Goal: Task Accomplishment & Management: Complete application form

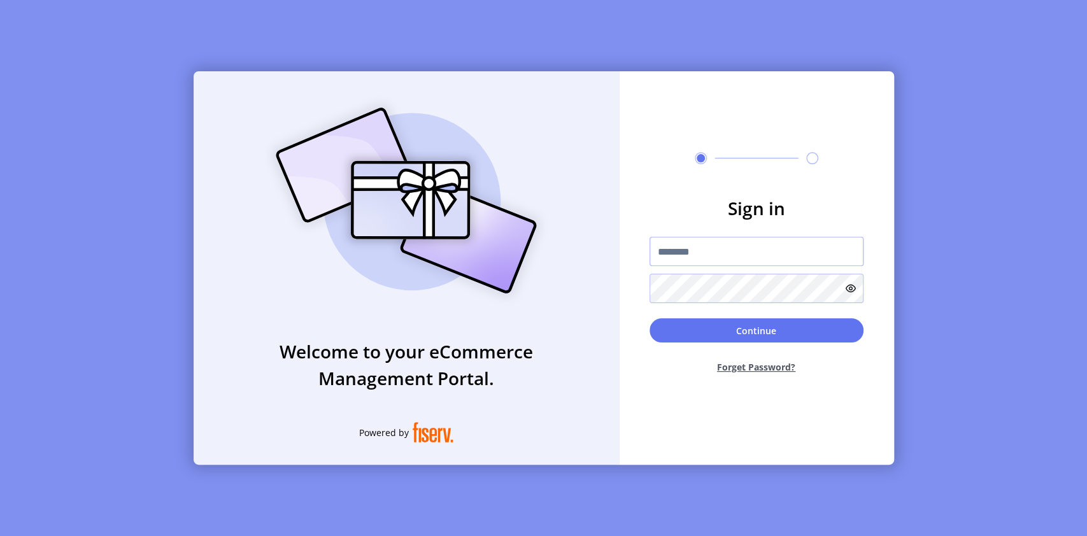
click at [707, 244] on input "text" at bounding box center [756, 251] width 214 height 29
paste input "**********"
type input "**********"
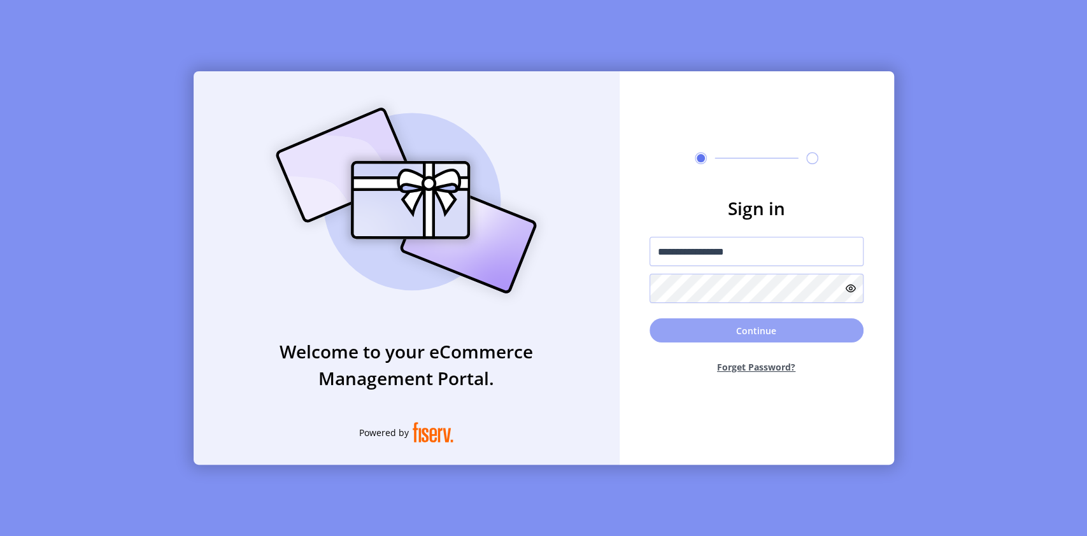
click at [696, 324] on button "Continue" at bounding box center [756, 330] width 214 height 24
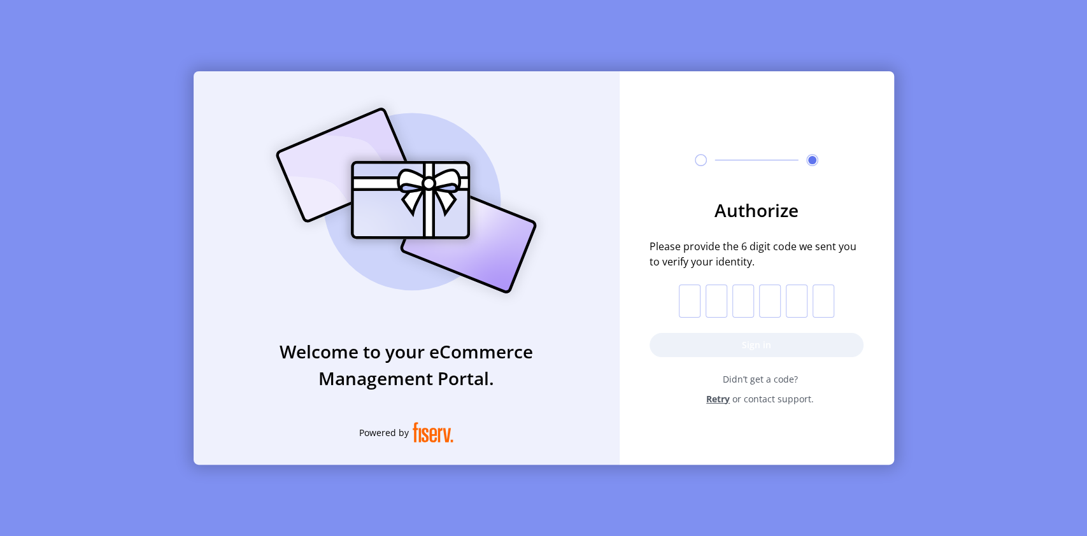
click at [686, 303] on input "text" at bounding box center [690, 301] width 22 height 33
paste input "*"
type input "*"
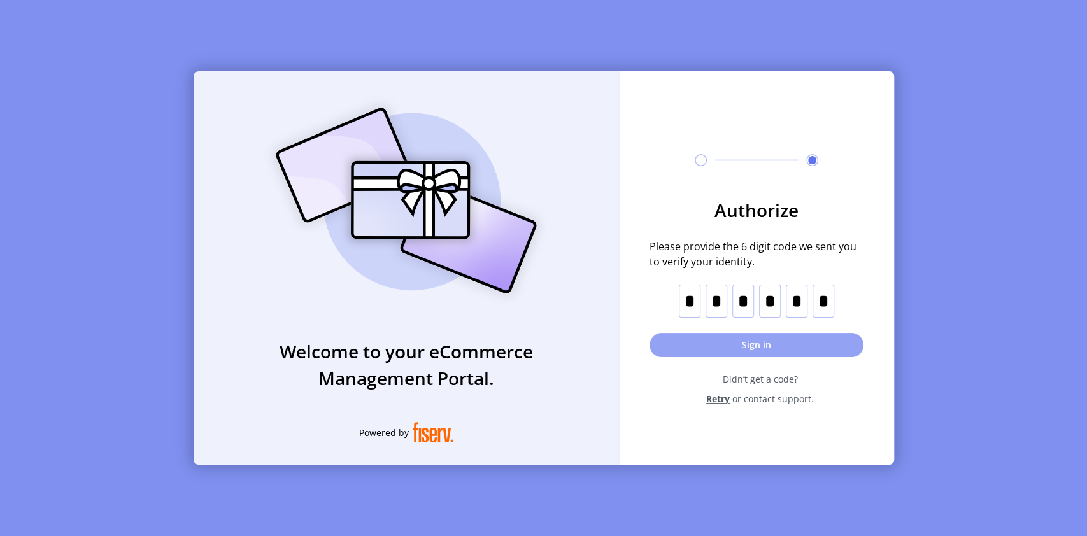
click at [757, 346] on button "Sign in" at bounding box center [756, 345] width 214 height 24
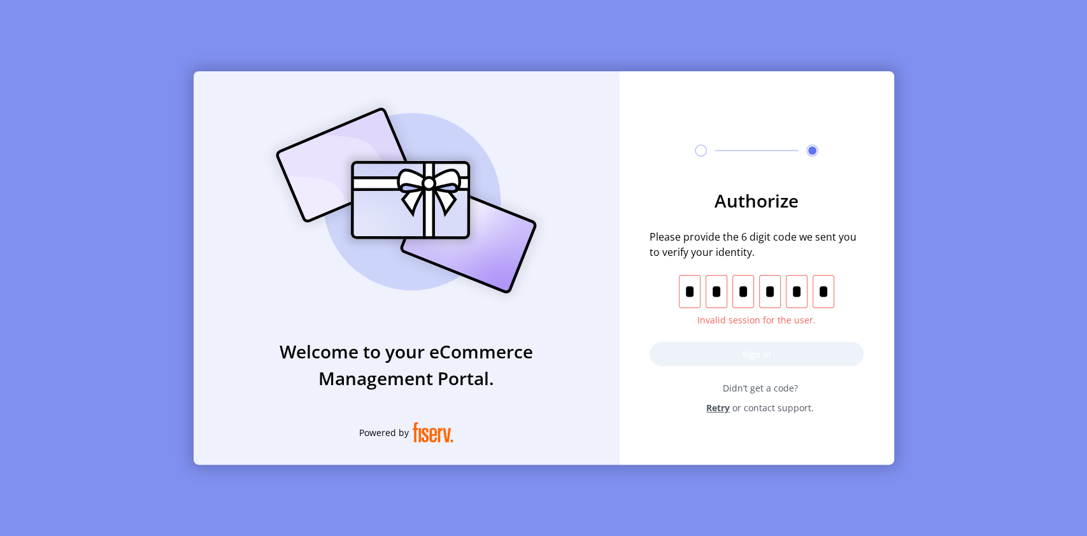
click at [721, 406] on span "Retry" at bounding box center [718, 407] width 24 height 13
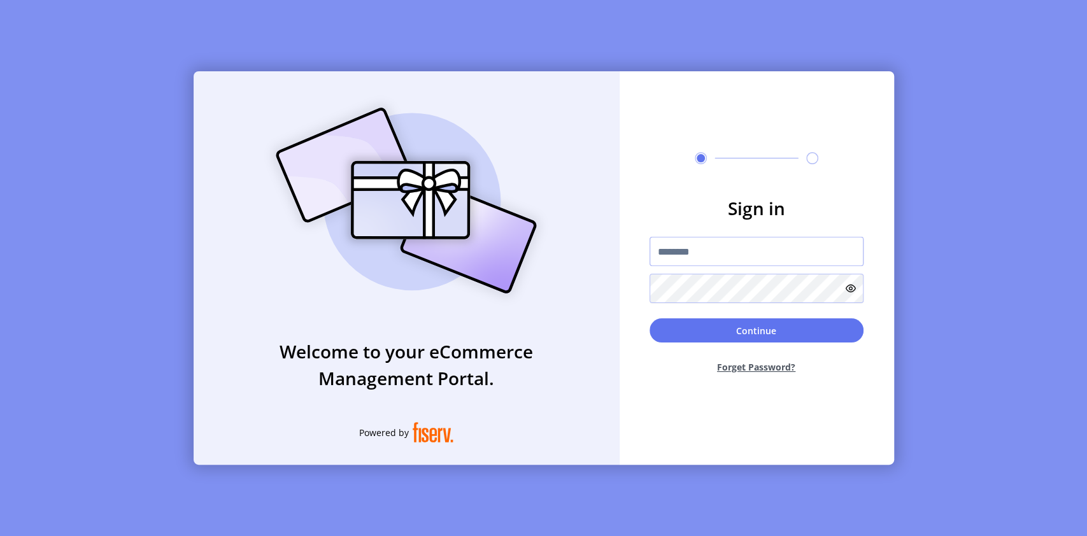
click at [751, 255] on input "text" at bounding box center [756, 251] width 214 height 29
paste input "**********"
type input "**********"
click at [649, 318] on button "Continue" at bounding box center [756, 330] width 214 height 24
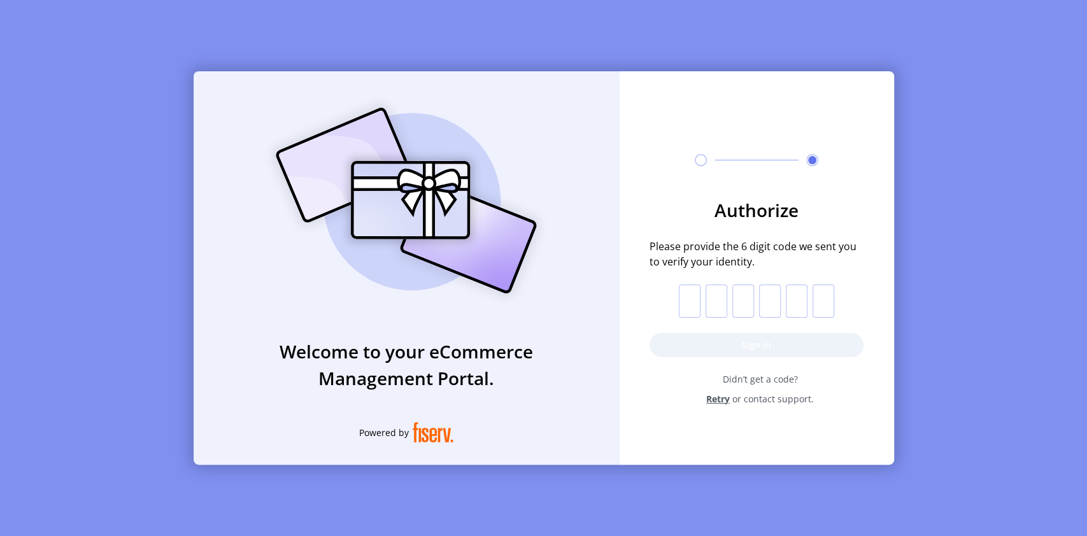
click at [692, 294] on input "text" at bounding box center [690, 301] width 22 height 33
paste input "*"
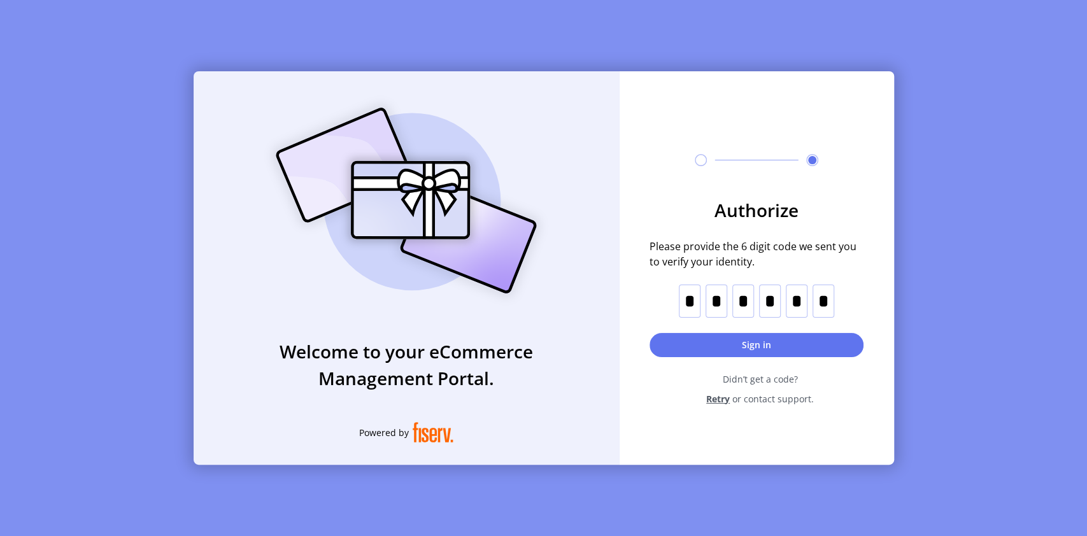
type input "*"
click at [764, 344] on button "Sign in" at bounding box center [756, 345] width 214 height 24
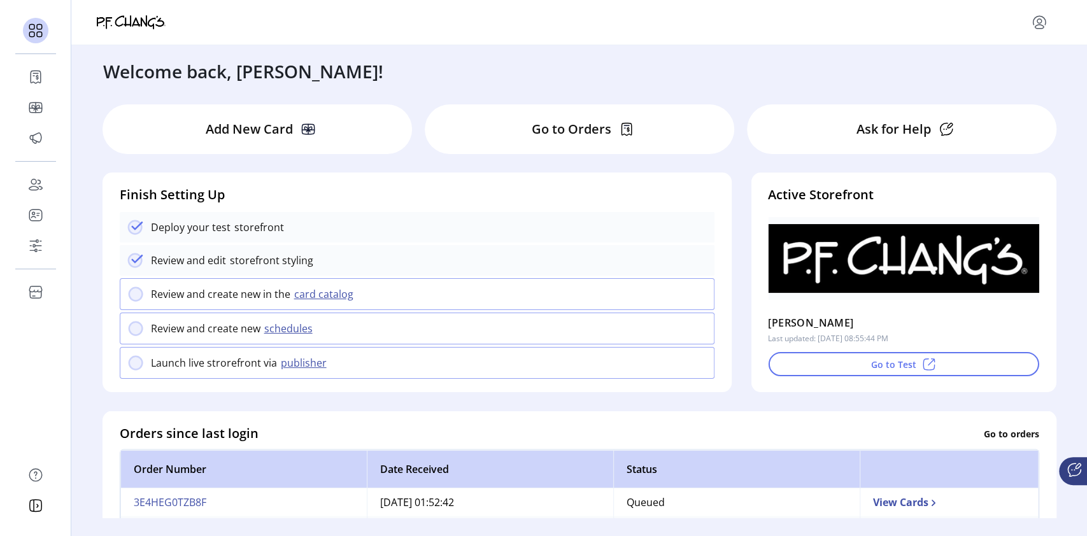
click at [176, 236] on div "Deploy your test storefront" at bounding box center [417, 227] width 595 height 31
click at [181, 239] on div "Deploy your test storefront" at bounding box center [417, 227] width 595 height 31
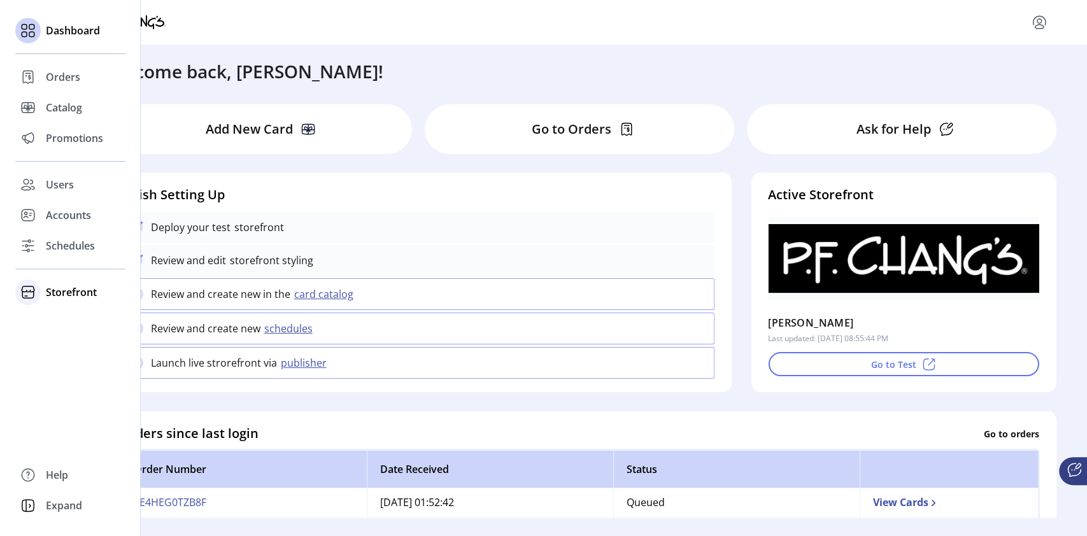
click at [49, 293] on span "Storefront" at bounding box center [71, 292] width 51 height 15
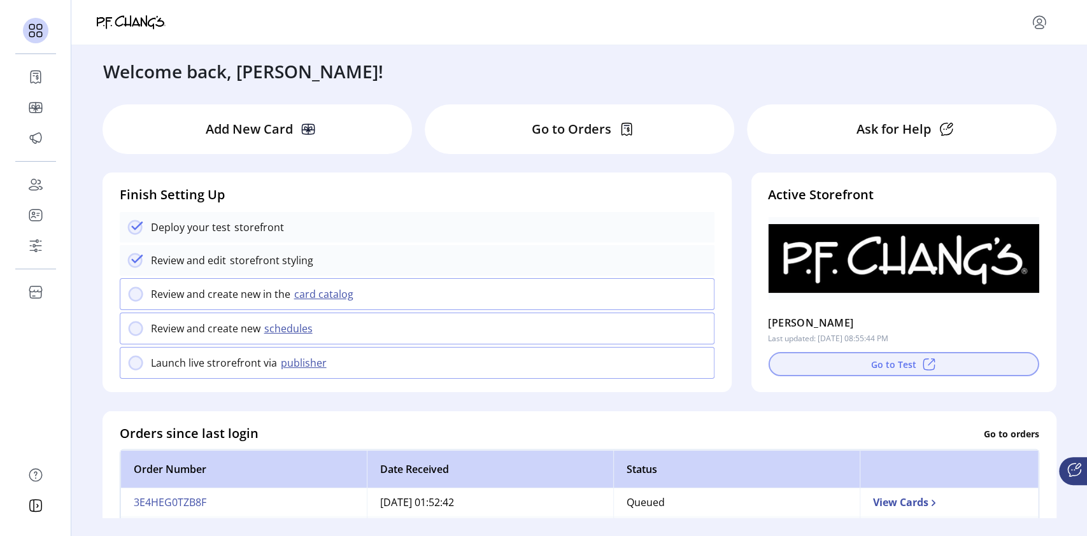
click at [897, 371] on button "Go to Test" at bounding box center [903, 364] width 271 height 24
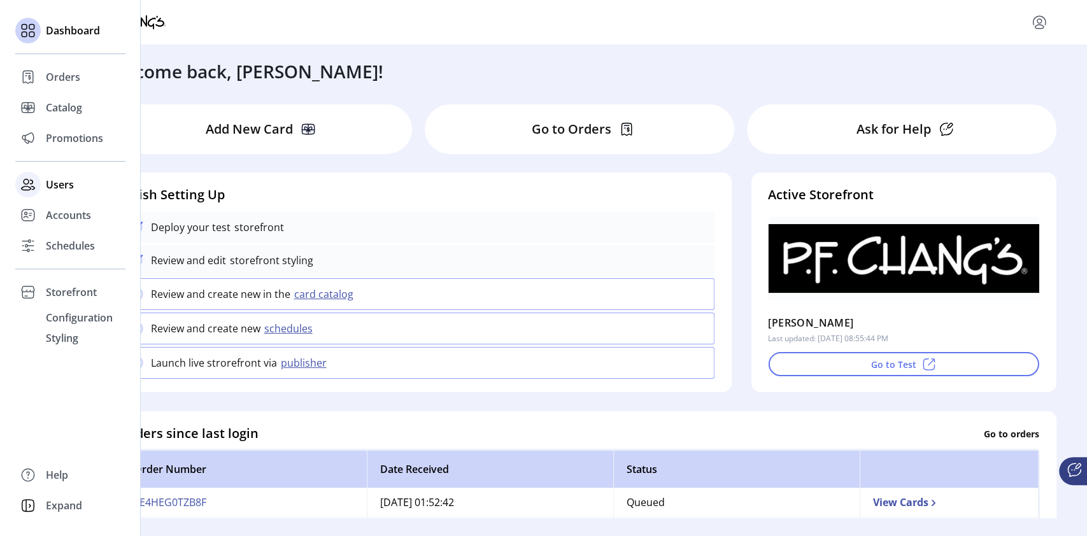
click at [55, 188] on span "Users" at bounding box center [60, 184] width 28 height 15
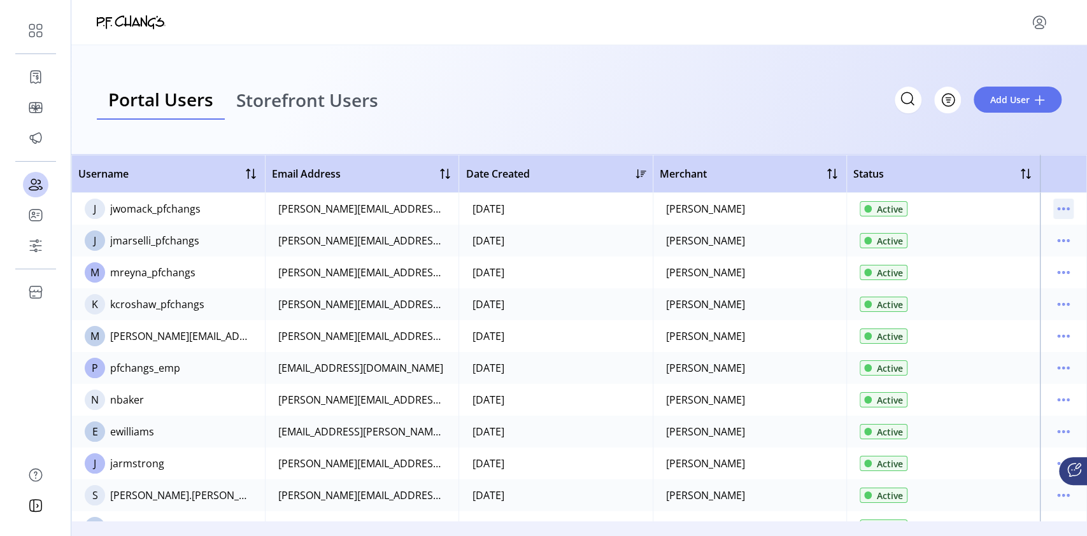
click at [1061, 206] on icon "menu" at bounding box center [1063, 209] width 20 height 20
click at [1019, 255] on span "View Details" at bounding box center [1004, 254] width 106 height 10
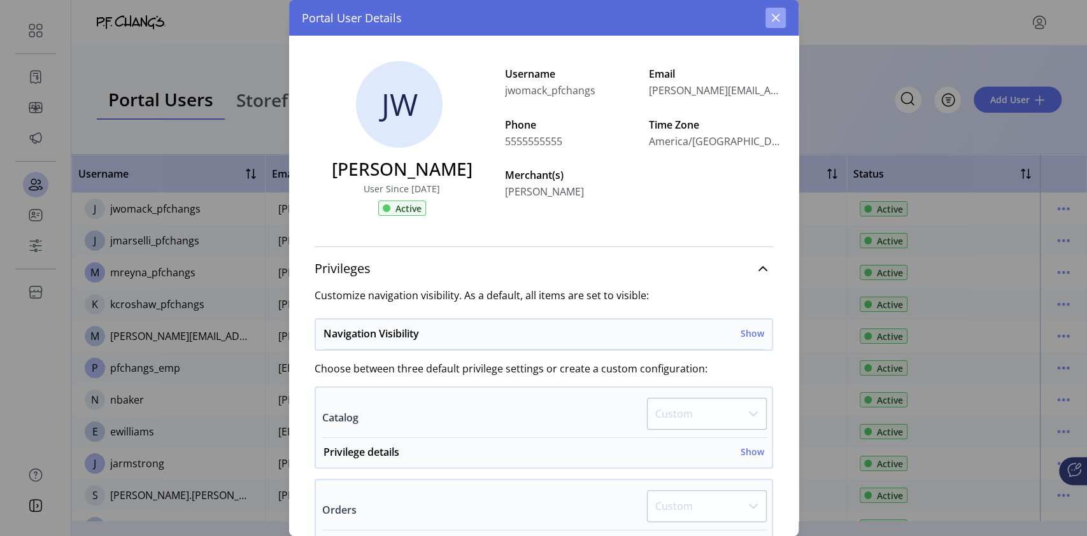
click at [775, 20] on icon "button" at bounding box center [775, 18] width 10 height 10
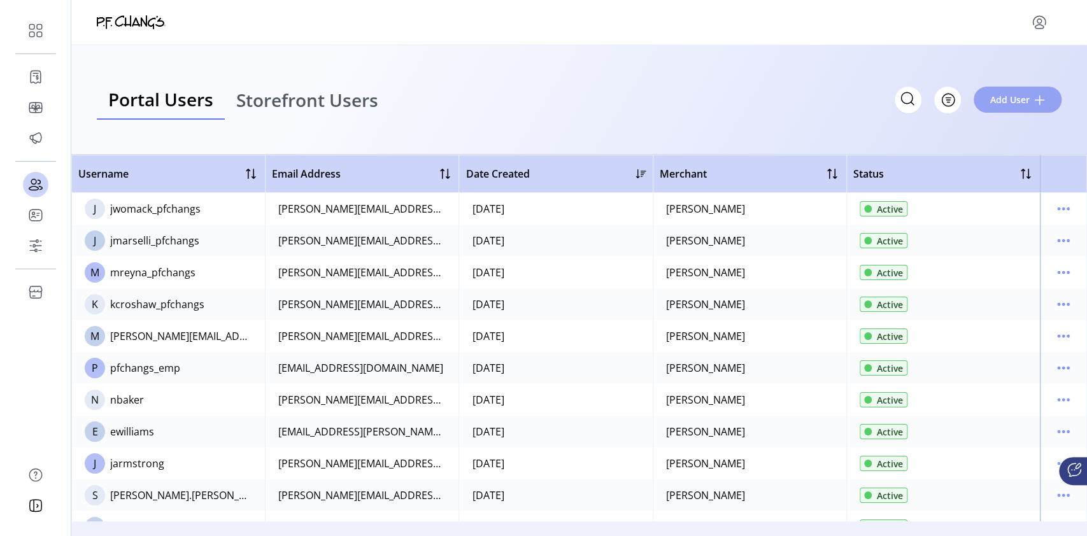
click at [1028, 97] on span "Add User" at bounding box center [1009, 99] width 39 height 13
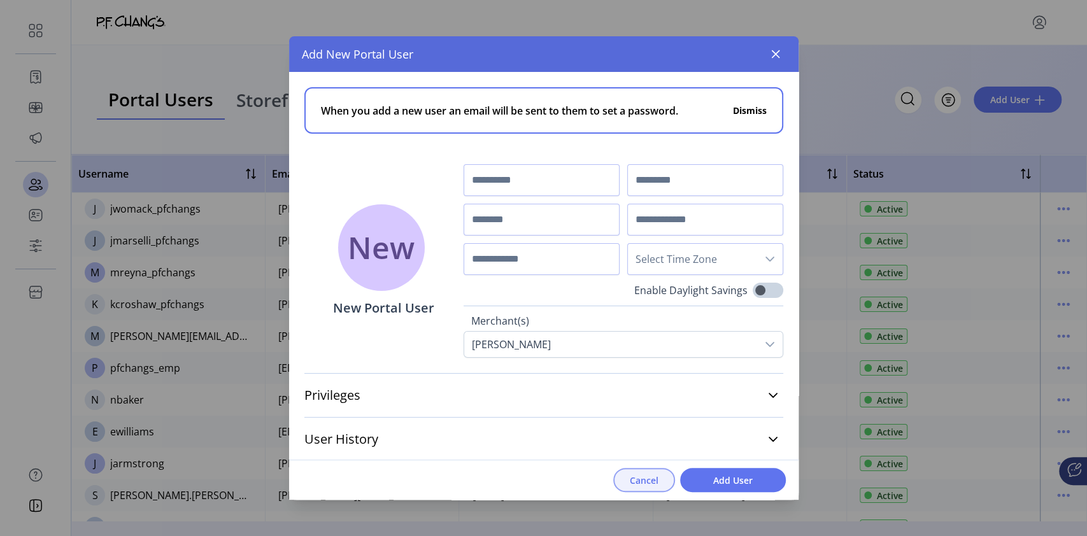
click at [648, 481] on span "Cancel" at bounding box center [644, 480] width 29 height 13
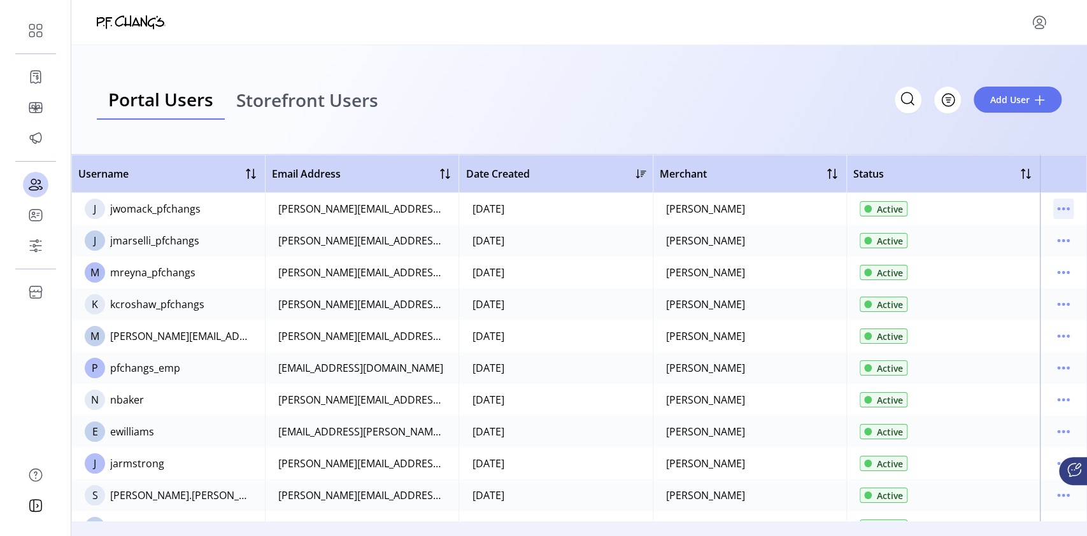
click at [1067, 208] on icon "menu" at bounding box center [1068, 209] width 2 height 2
click at [803, 94] on div "Portal Users Storefront Users Filter Add User" at bounding box center [579, 99] width 965 height 39
click at [996, 101] on span "Add User" at bounding box center [1009, 99] width 39 height 13
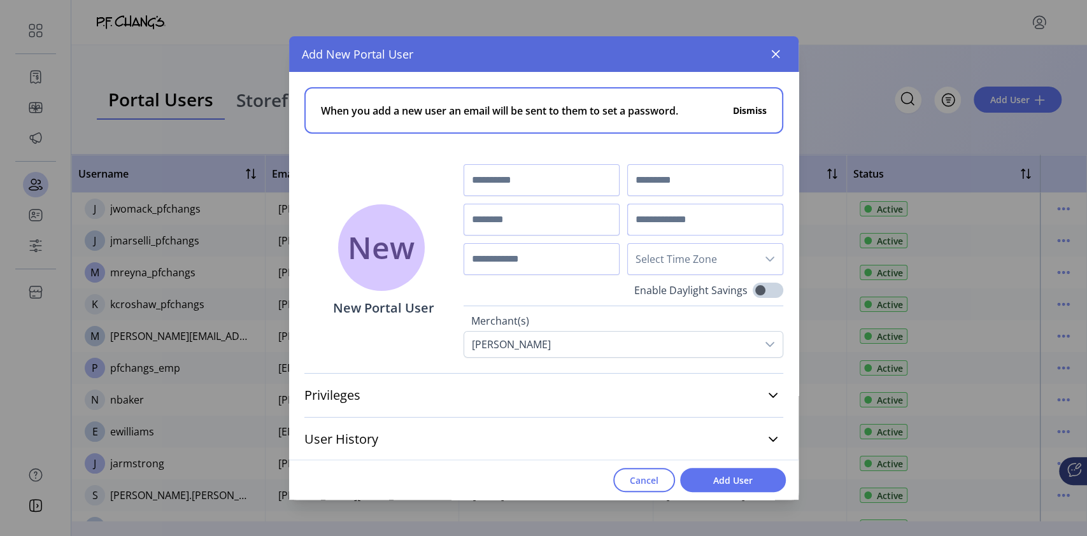
click at [654, 223] on input "text" at bounding box center [705, 220] width 156 height 32
paste input "**********"
type input "**********"
click at [560, 183] on input "text" at bounding box center [541, 180] width 156 height 32
type input "******"
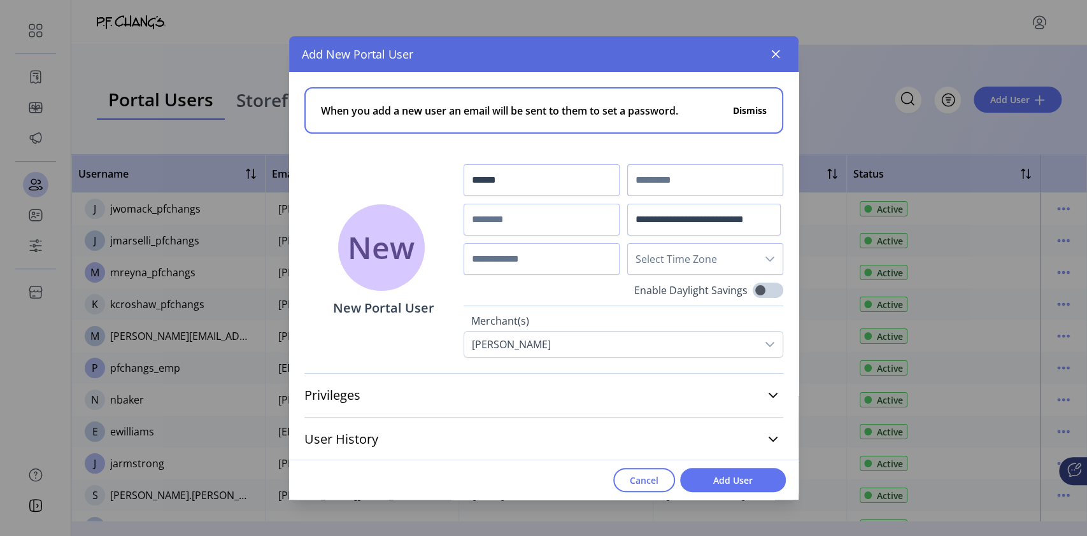
click at [662, 170] on input "text" at bounding box center [705, 180] width 156 height 32
type input "********"
click at [553, 218] on input "text" at bounding box center [541, 220] width 156 height 32
type input "*"
type input "**********"
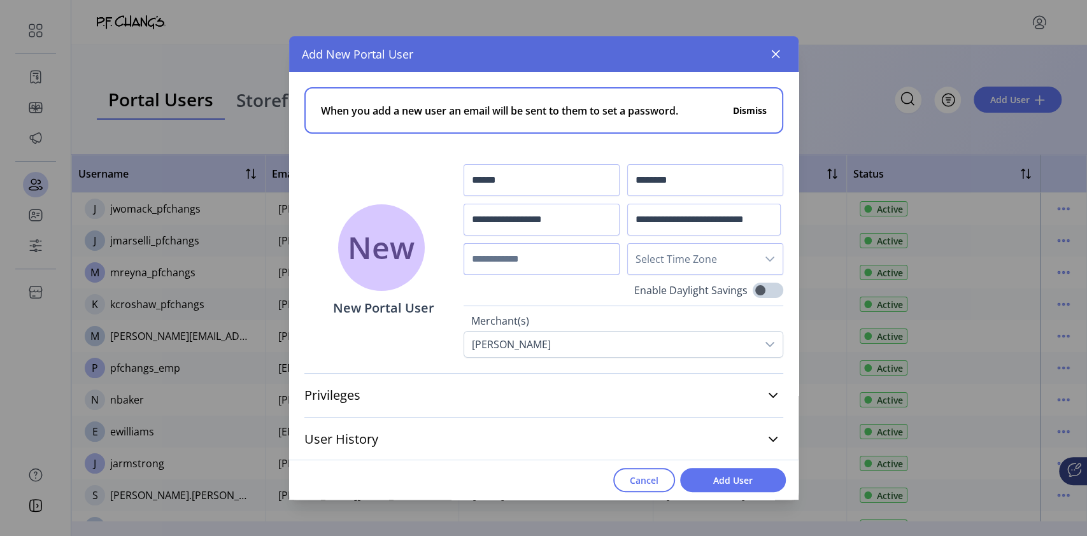
click at [562, 254] on input "text" at bounding box center [541, 259] width 156 height 32
type input "*"
paste input "**********"
click at [488, 255] on input "**********" at bounding box center [541, 259] width 156 height 32
click at [509, 253] on input "**********" at bounding box center [541, 259] width 156 height 32
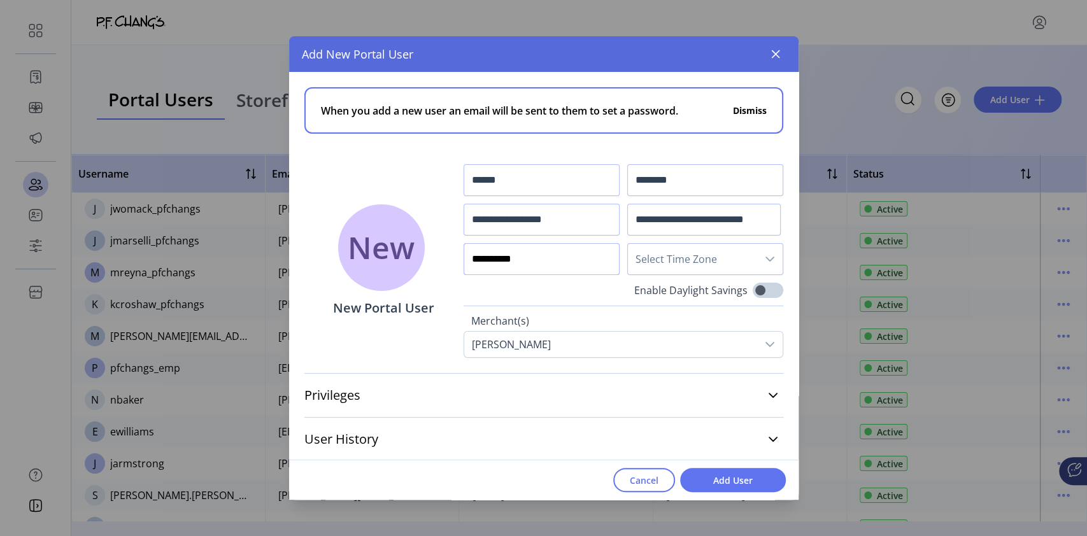
scroll to position [1, 0]
type input "**********"
click at [768, 395] on icon at bounding box center [772, 394] width 9 height 5
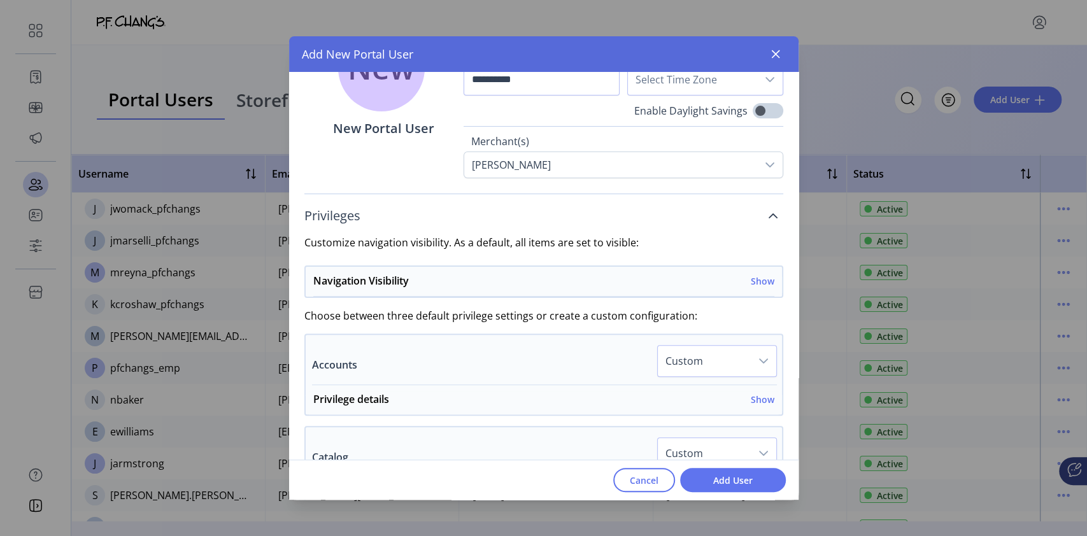
scroll to position [196, 0]
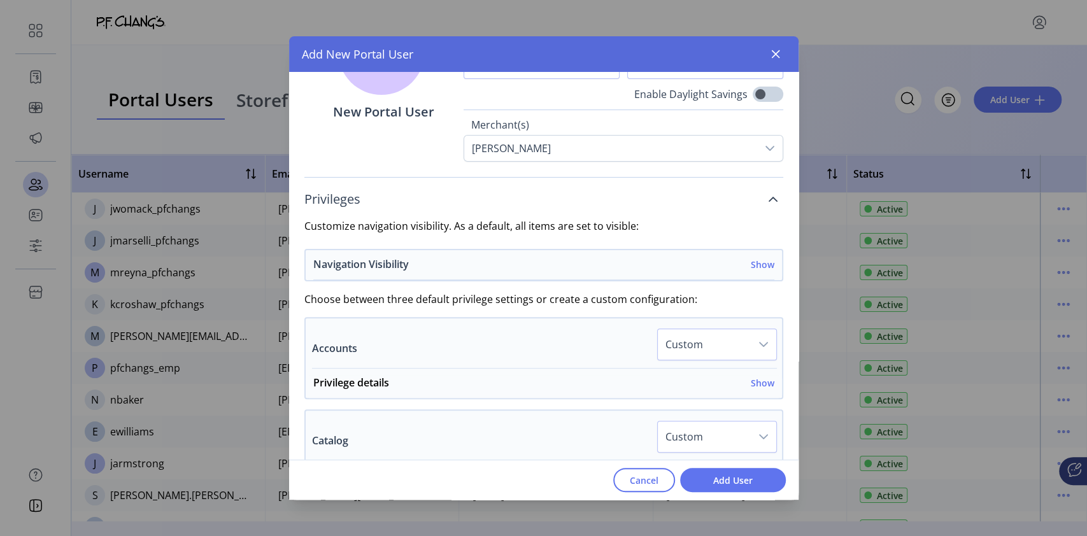
click at [759, 264] on h6 "Show" at bounding box center [763, 264] width 24 height 13
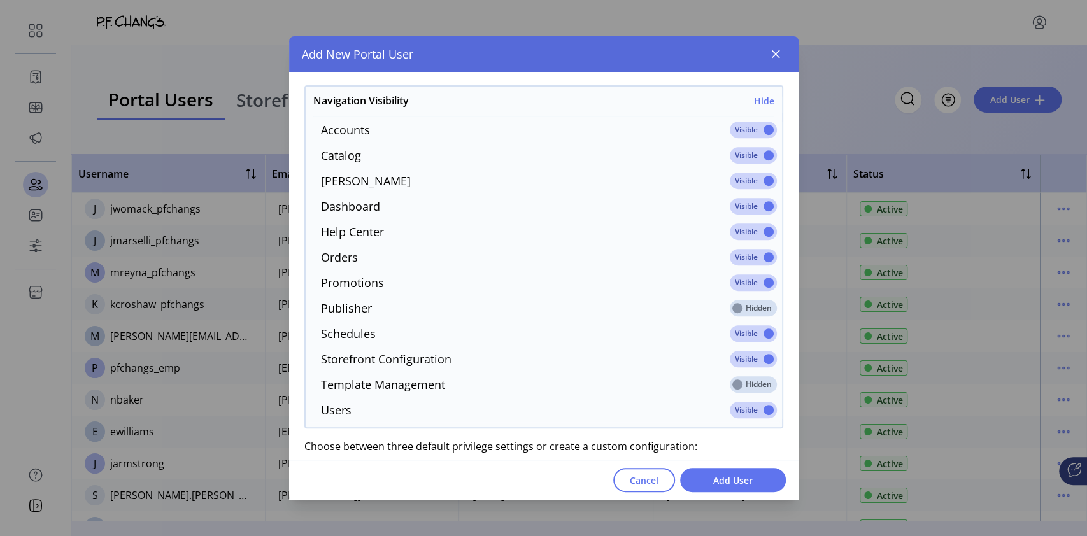
scroll to position [351, 0]
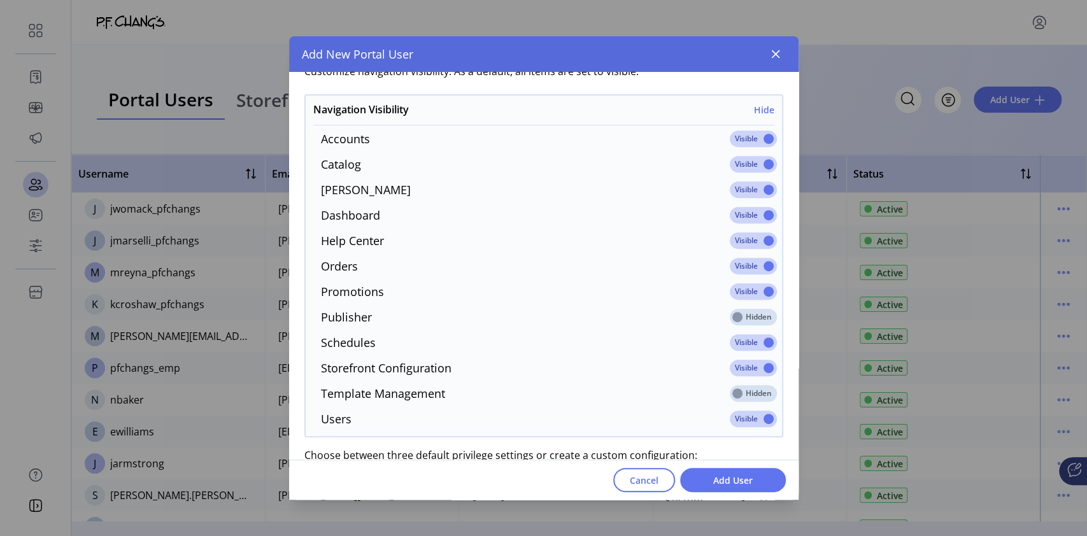
click at [760, 135] on span at bounding box center [753, 139] width 47 height 17
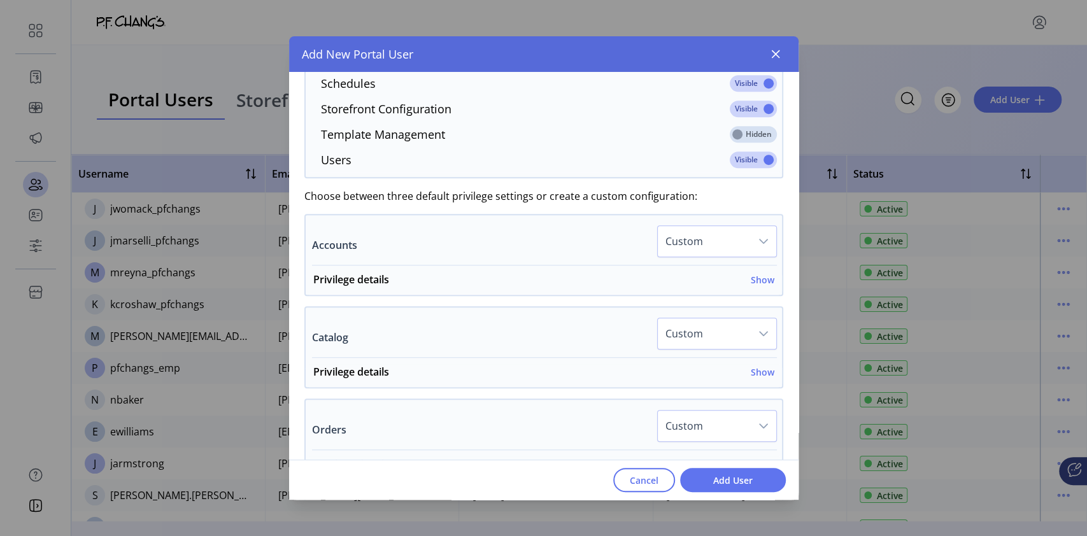
scroll to position [635, 0]
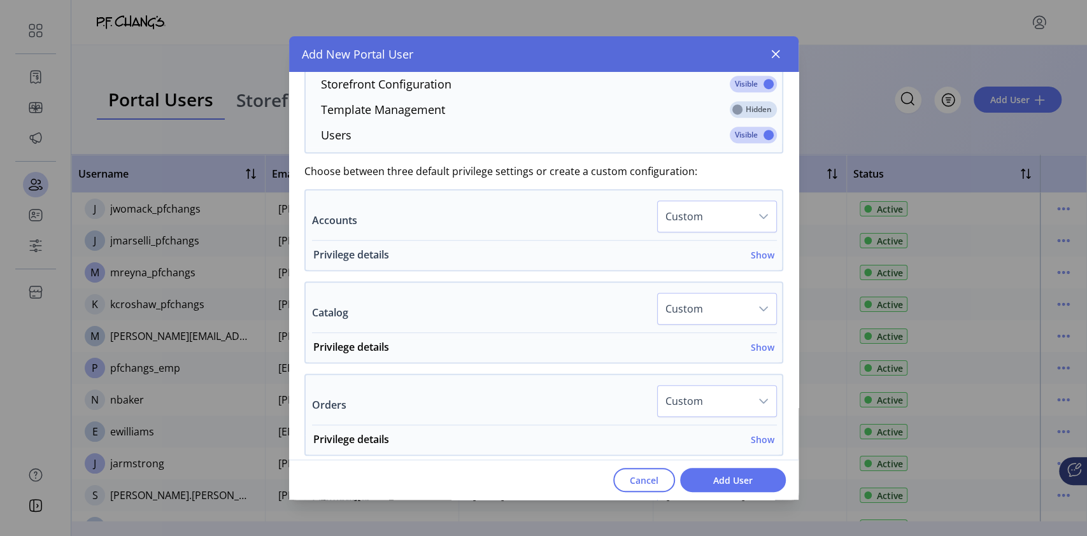
click at [754, 252] on h6 "Show" at bounding box center [763, 254] width 24 height 13
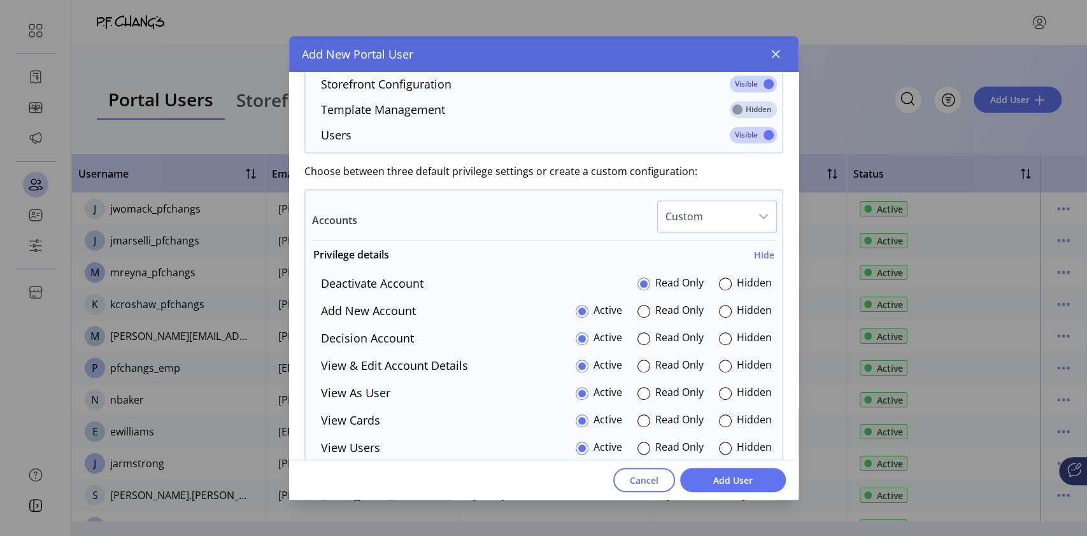
click at [742, 220] on span "Custom" at bounding box center [704, 216] width 93 height 31
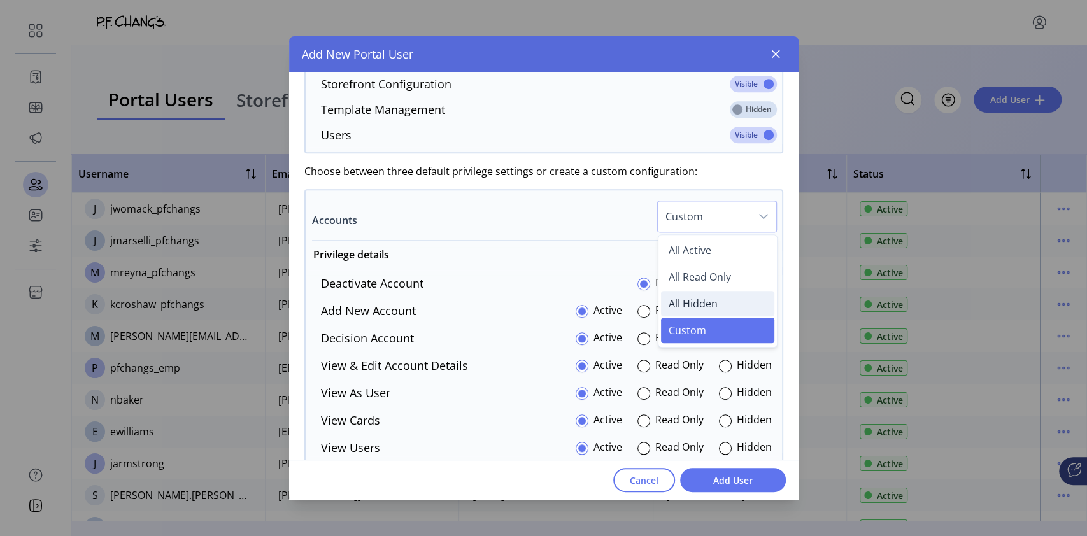
click at [686, 304] on span "All Hidden" at bounding box center [692, 304] width 49 height 14
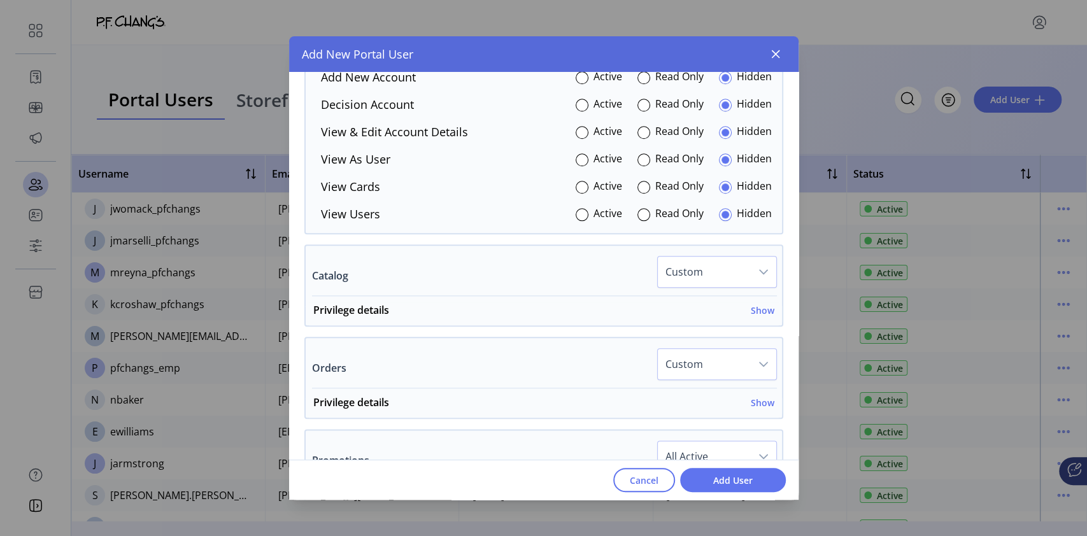
scroll to position [876, 0]
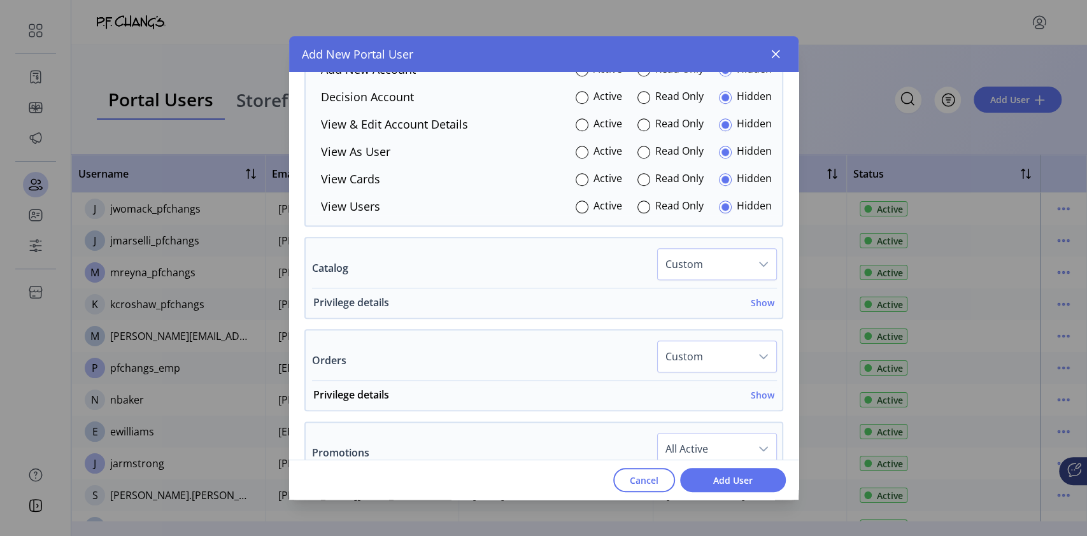
click at [753, 301] on h6 "Show" at bounding box center [763, 302] width 24 height 13
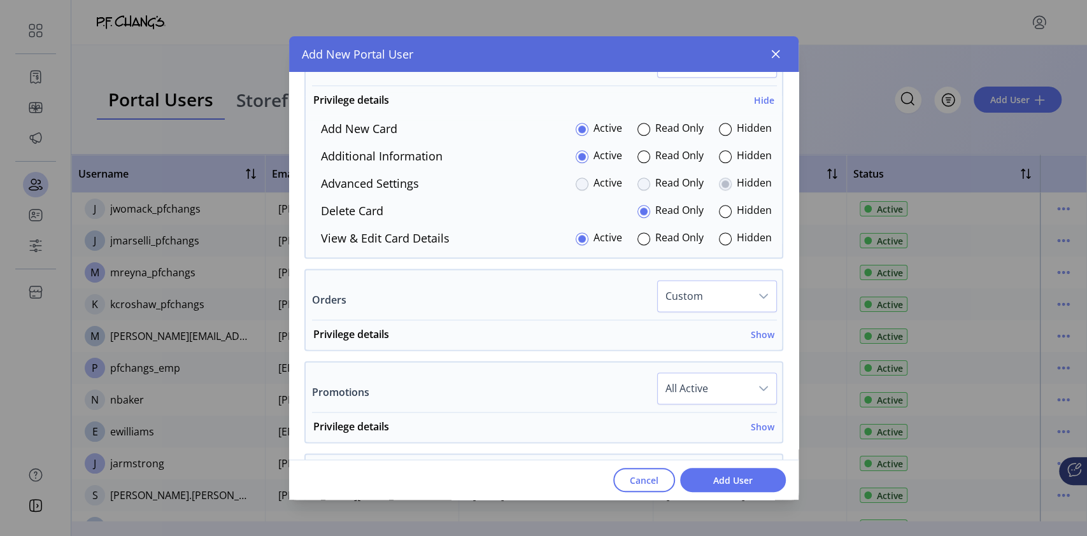
scroll to position [1092, 0]
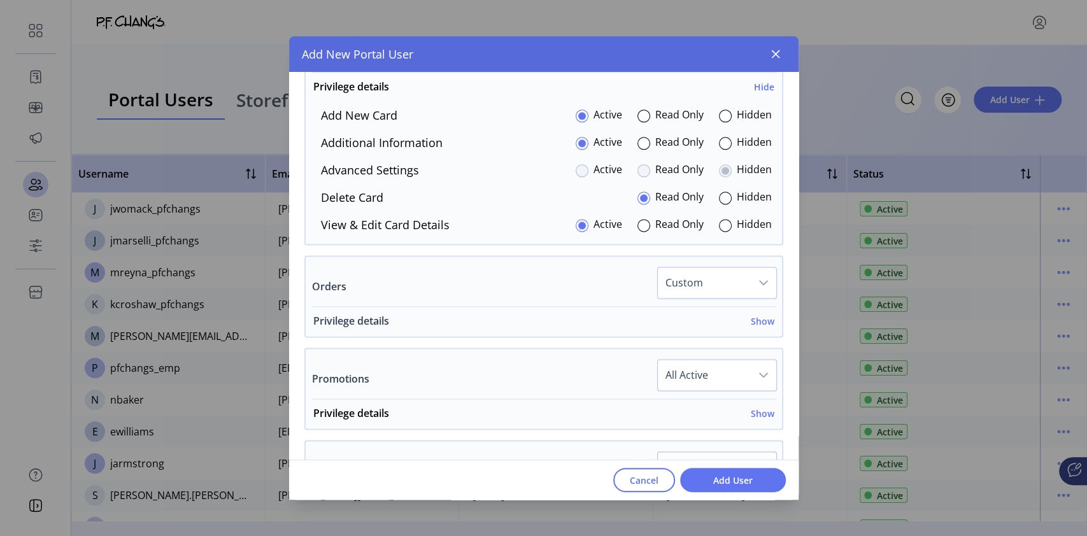
click at [754, 317] on h6 "Show" at bounding box center [763, 321] width 24 height 13
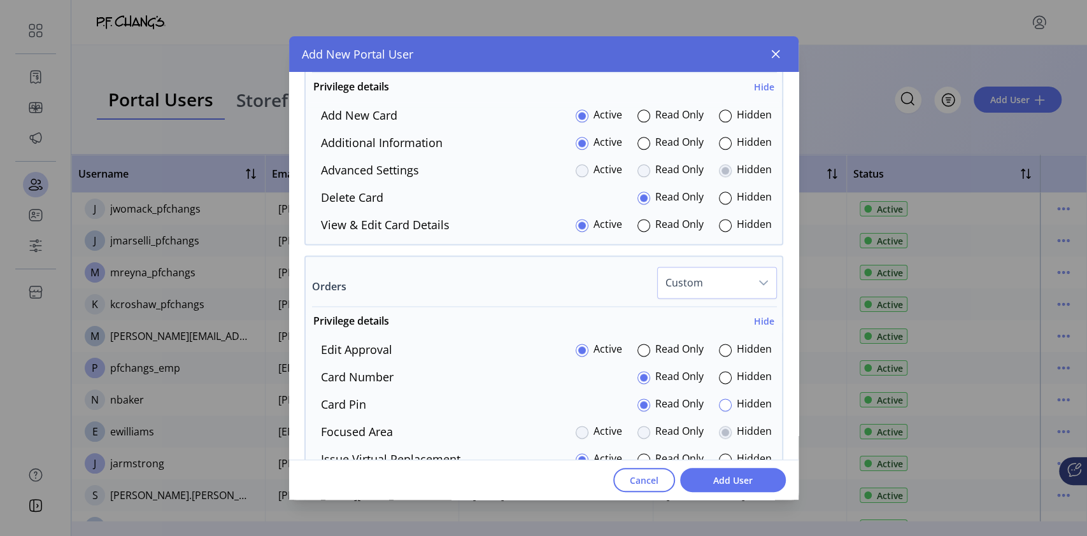
click at [719, 407] on div at bounding box center [725, 405] width 13 height 13
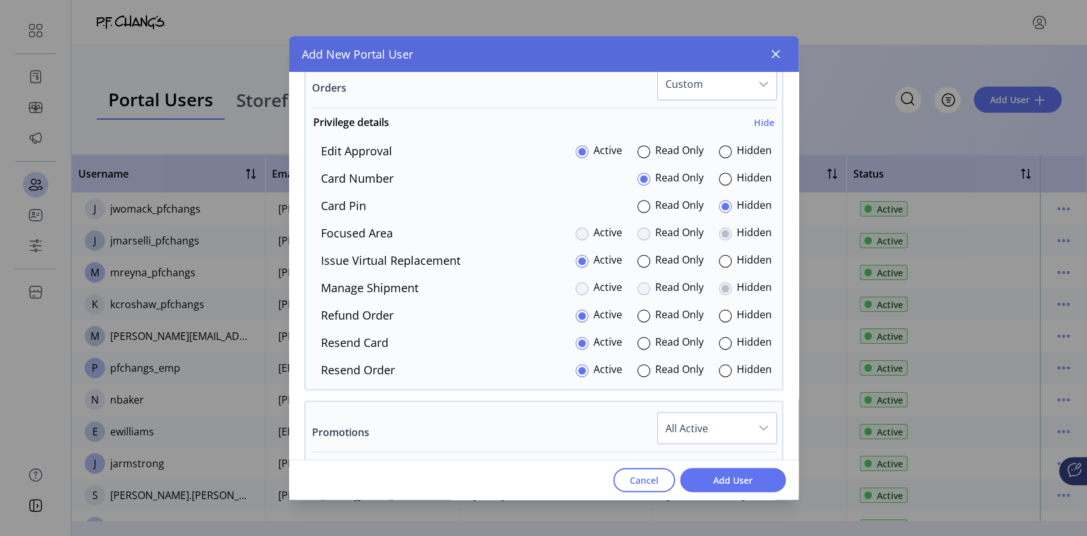
scroll to position [1251, 0]
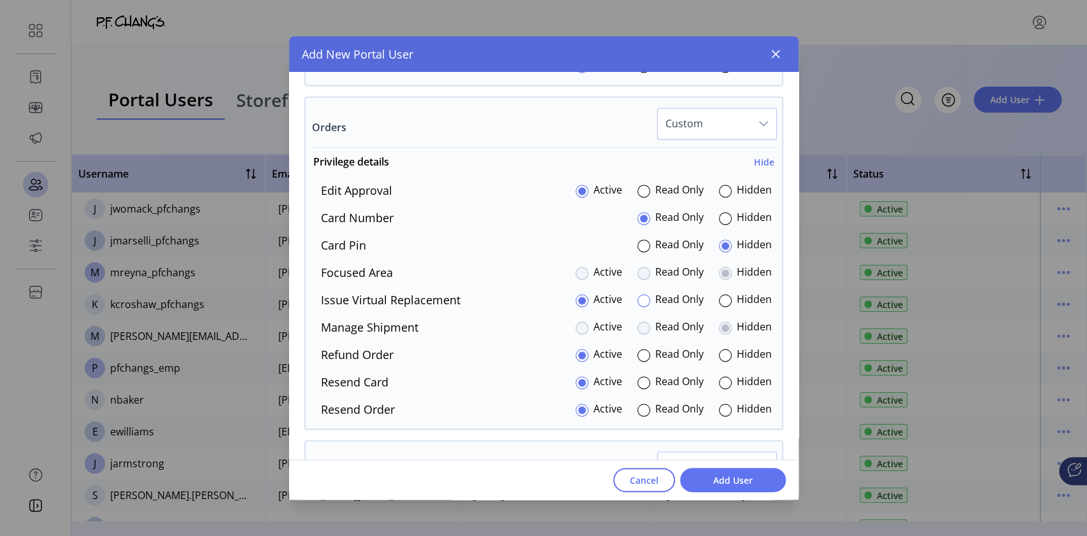
click at [639, 302] on div at bounding box center [643, 300] width 13 height 13
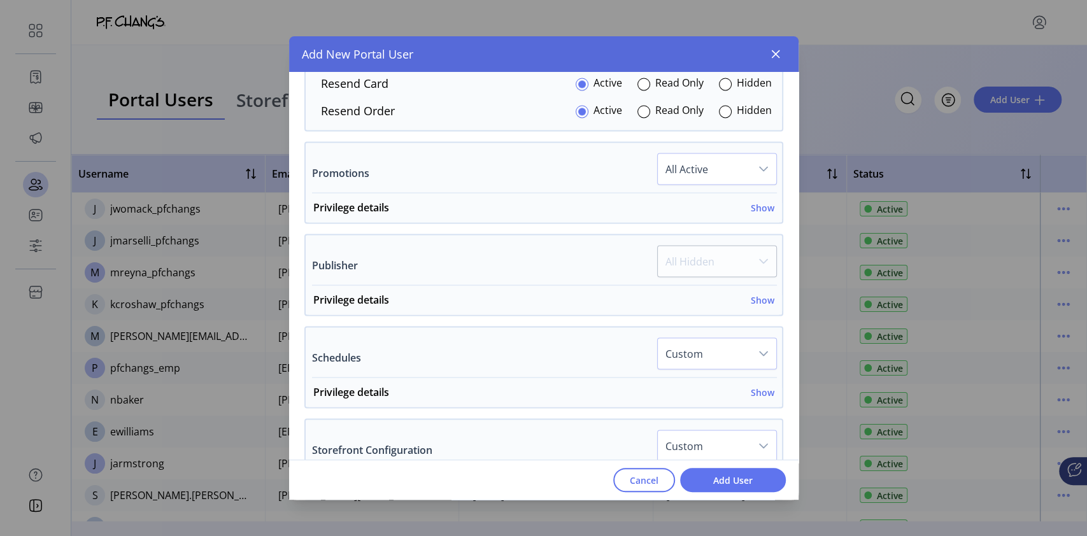
scroll to position [1588, 0]
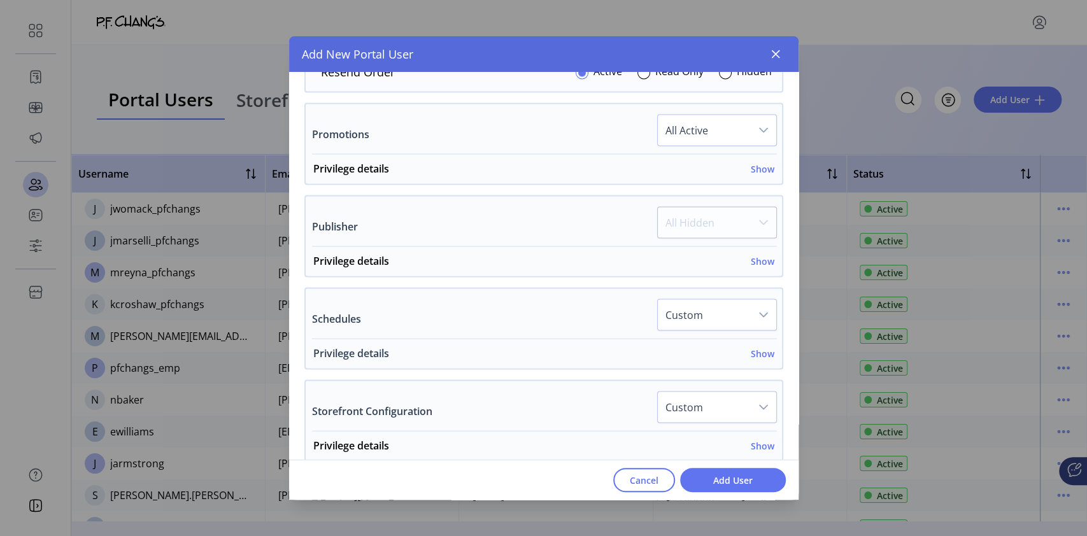
click at [751, 346] on h6 "Show" at bounding box center [763, 352] width 24 height 13
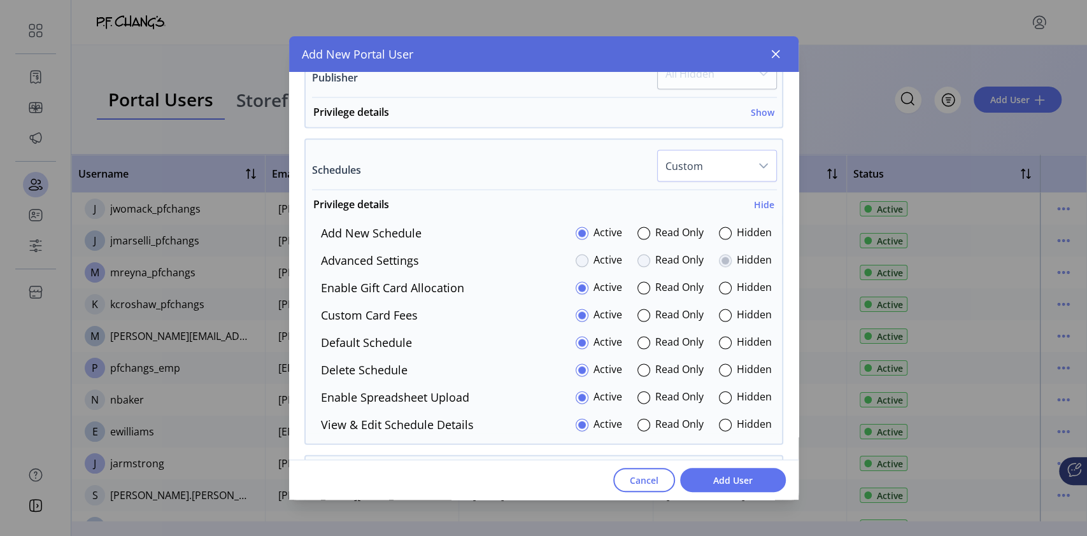
scroll to position [1747, 0]
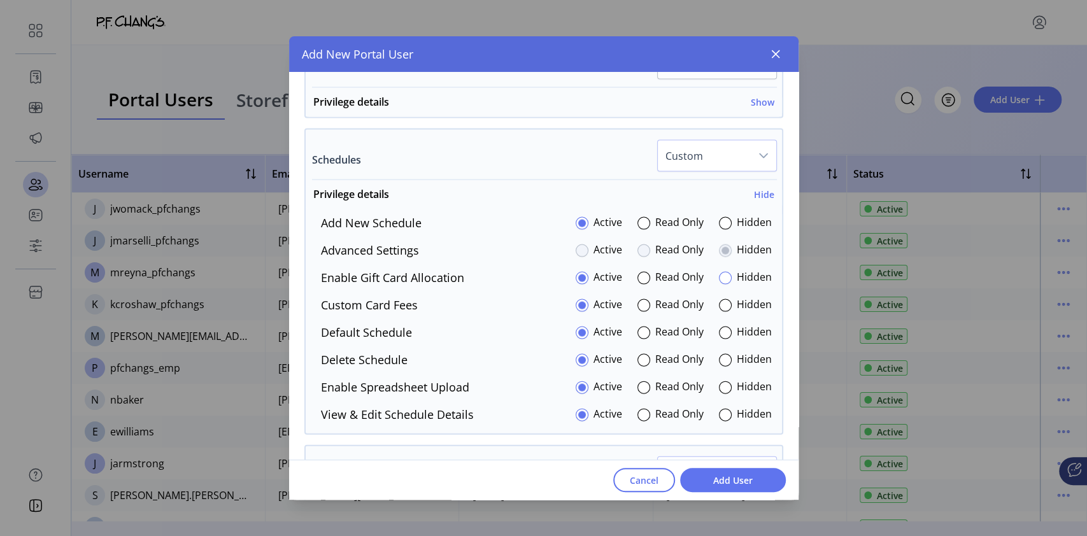
click at [719, 274] on div at bounding box center [725, 278] width 13 height 13
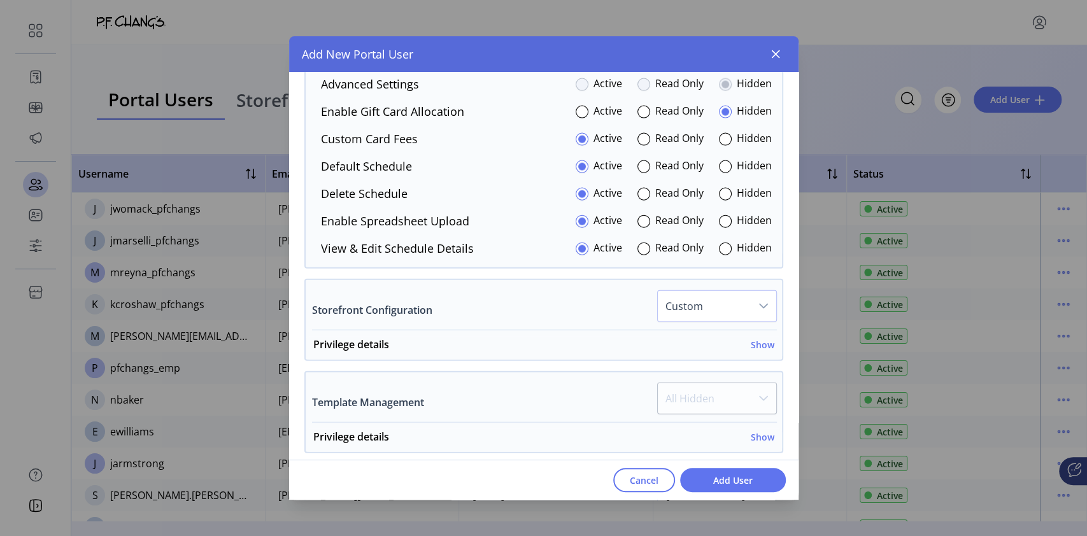
scroll to position [1962, 0]
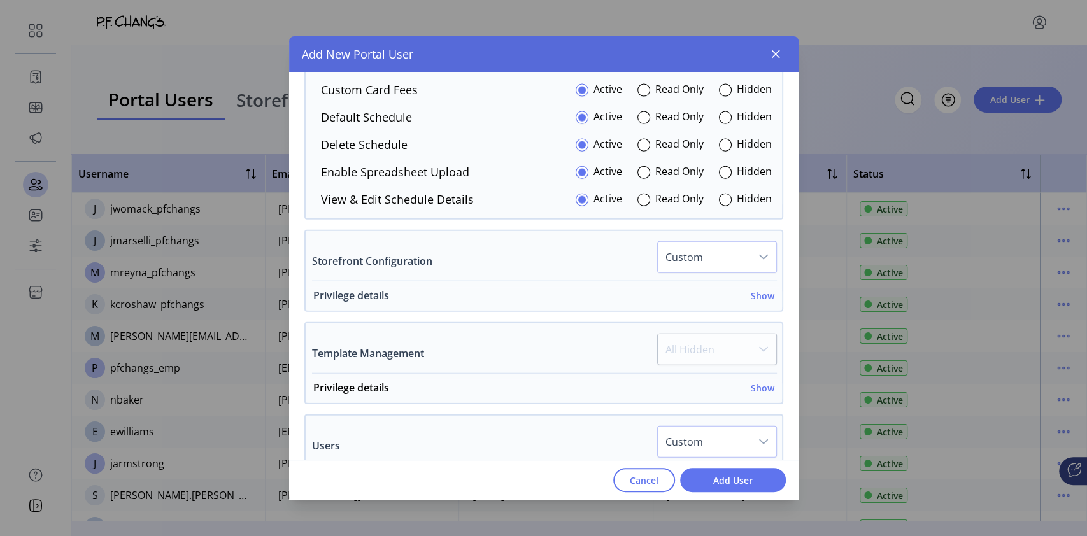
click at [753, 290] on h6 "Show" at bounding box center [763, 295] width 24 height 13
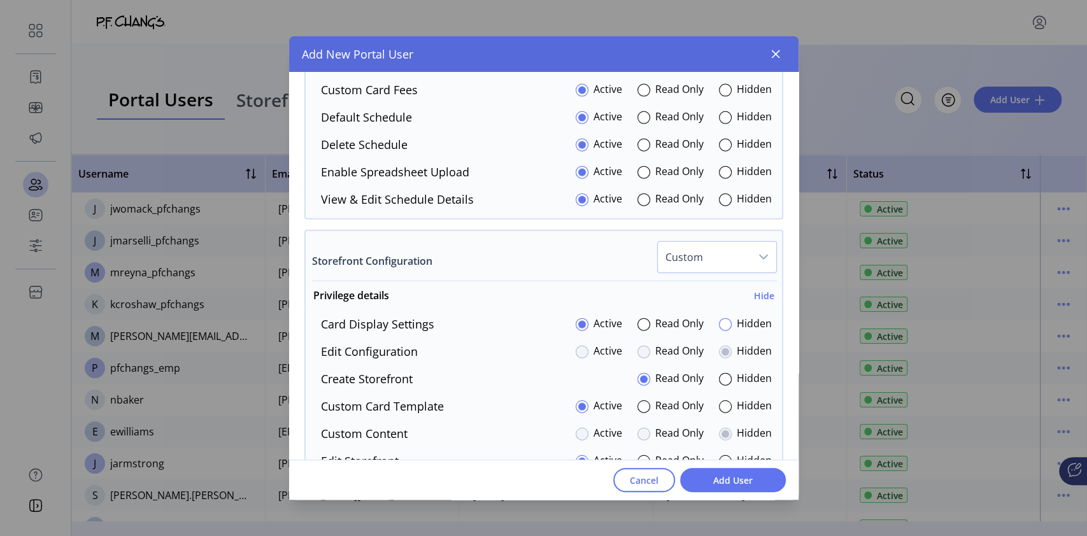
click at [719, 323] on div at bounding box center [725, 324] width 13 height 13
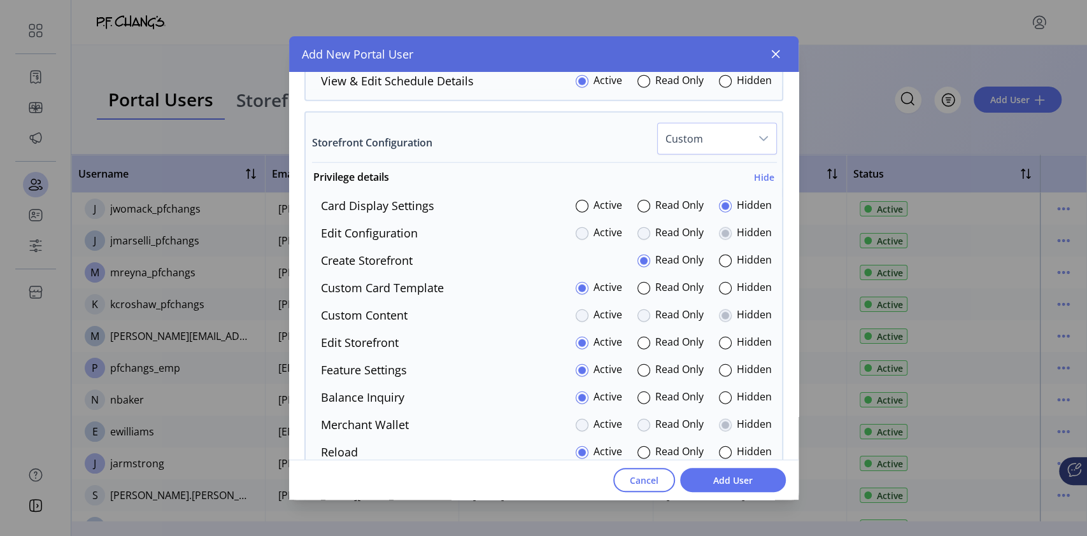
scroll to position [2108, 0]
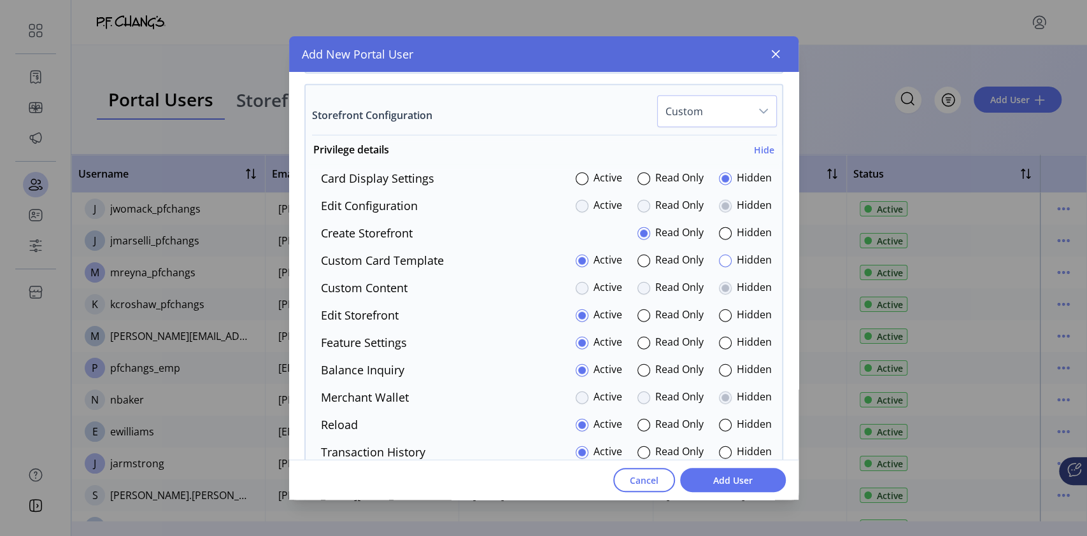
click at [721, 258] on div at bounding box center [725, 261] width 13 height 13
click at [719, 311] on div at bounding box center [725, 315] width 13 height 13
click at [723, 342] on div at bounding box center [725, 343] width 13 height 13
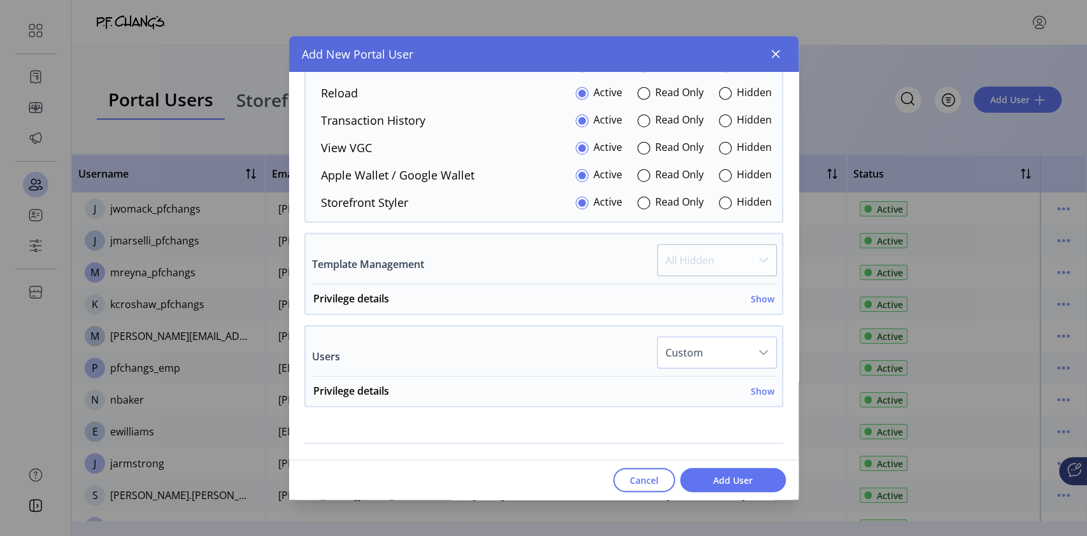
scroll to position [2463, 0]
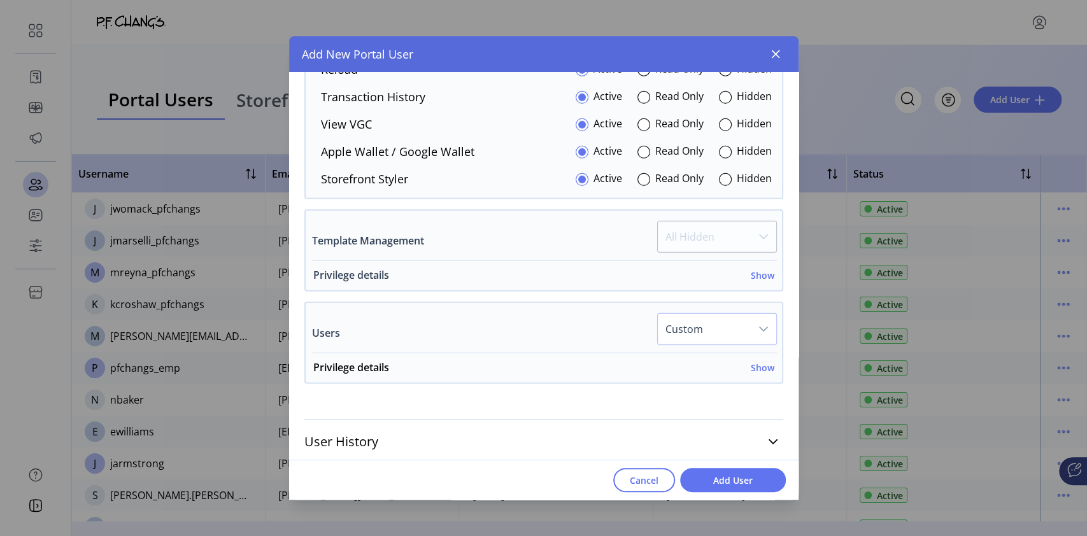
click at [751, 272] on h6 "Show" at bounding box center [763, 275] width 24 height 13
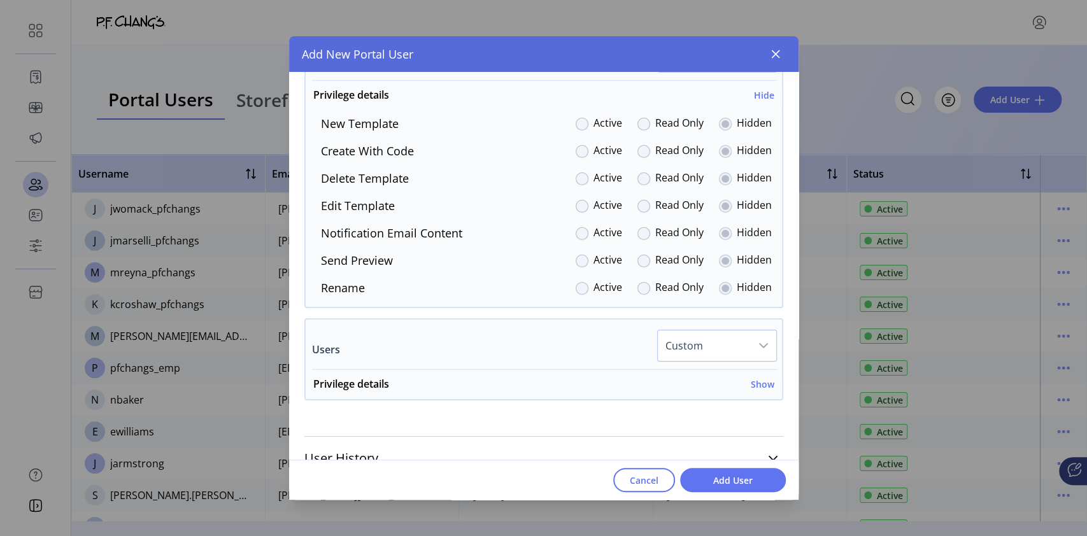
scroll to position [2660, 0]
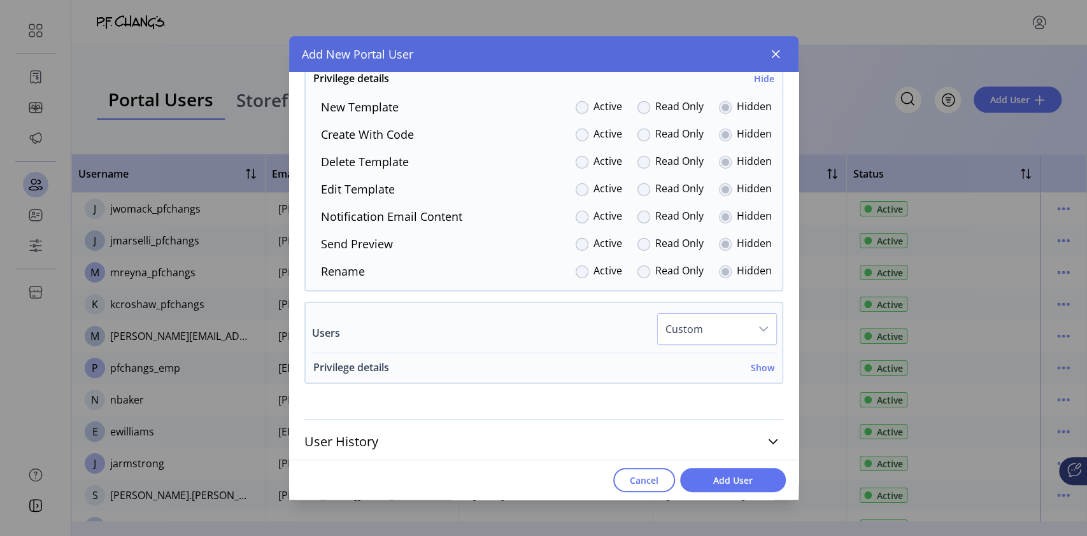
click at [751, 364] on h6 "Show" at bounding box center [763, 367] width 24 height 13
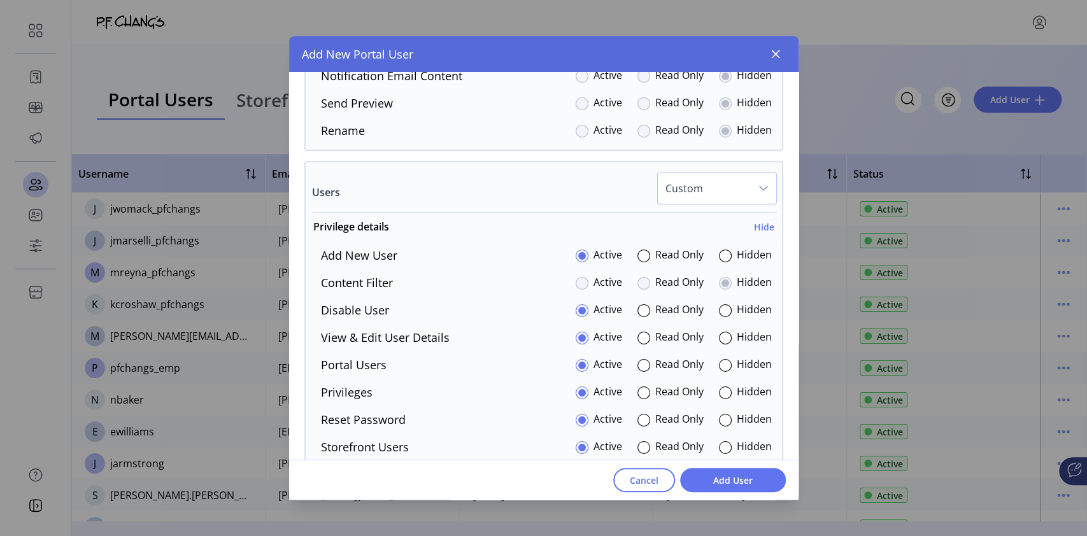
scroll to position [2827, 0]
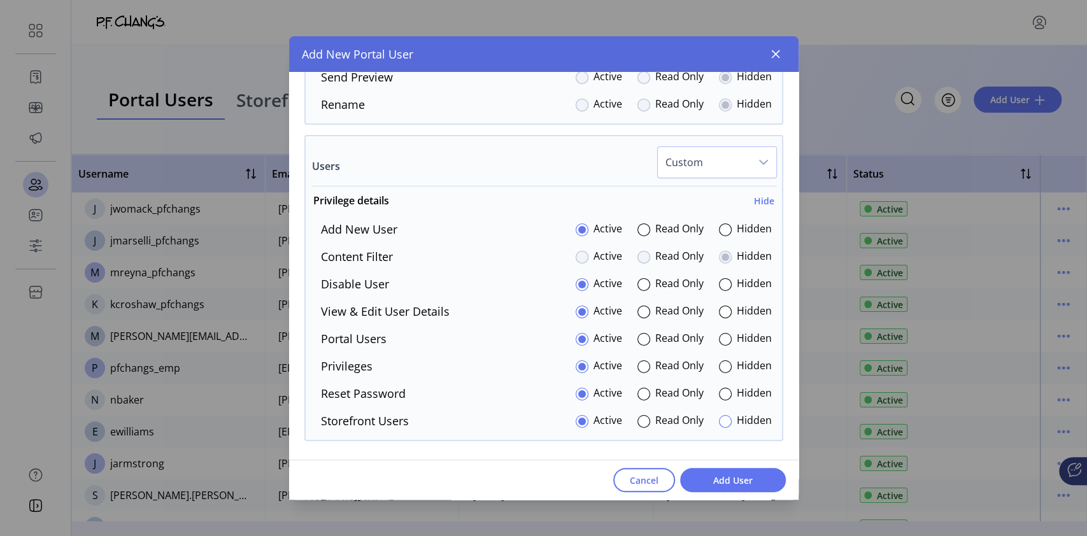
click at [721, 418] on div at bounding box center [725, 421] width 13 height 13
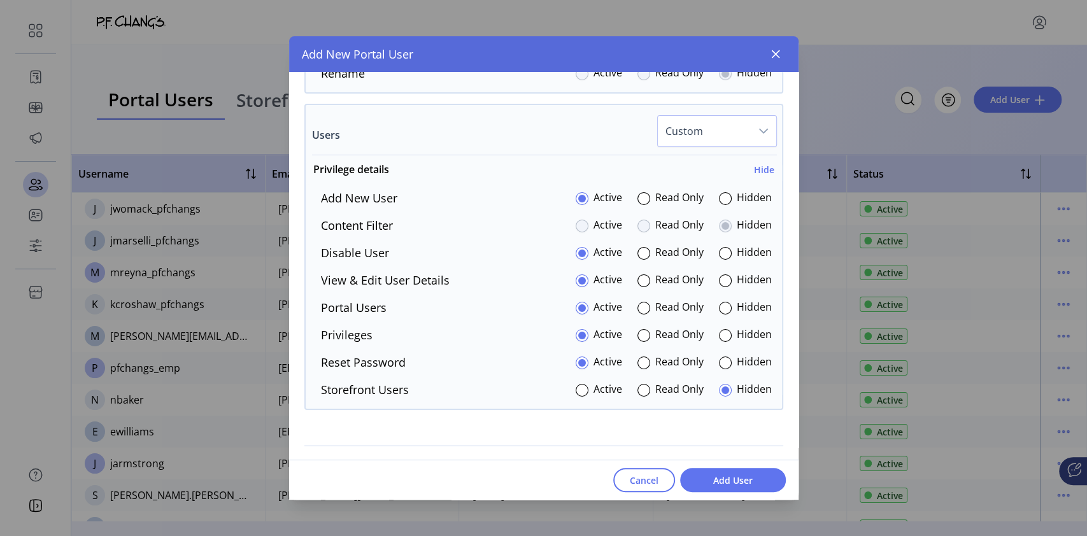
scroll to position [2884, 0]
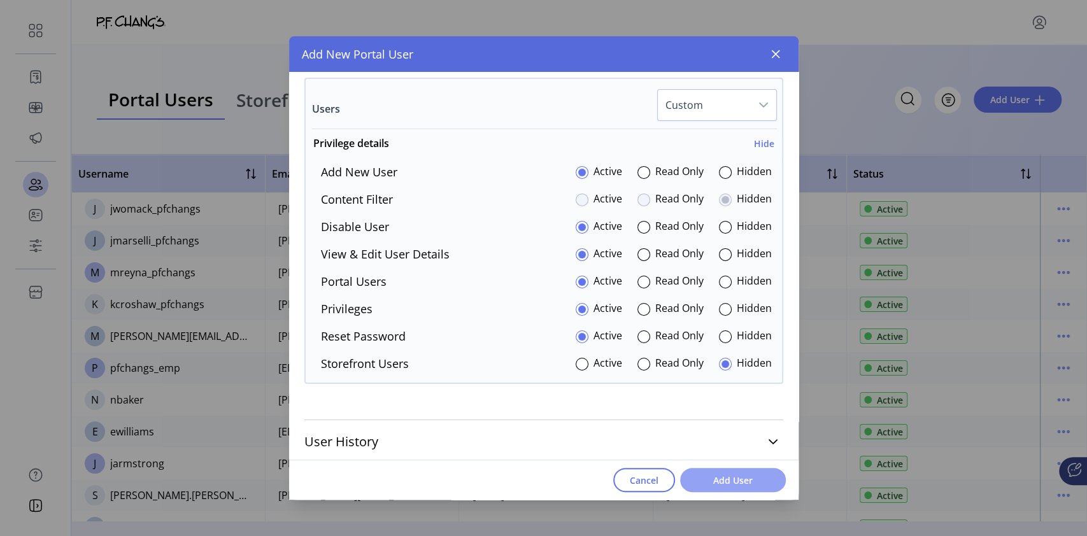
click at [747, 481] on span "Add User" at bounding box center [732, 480] width 73 height 13
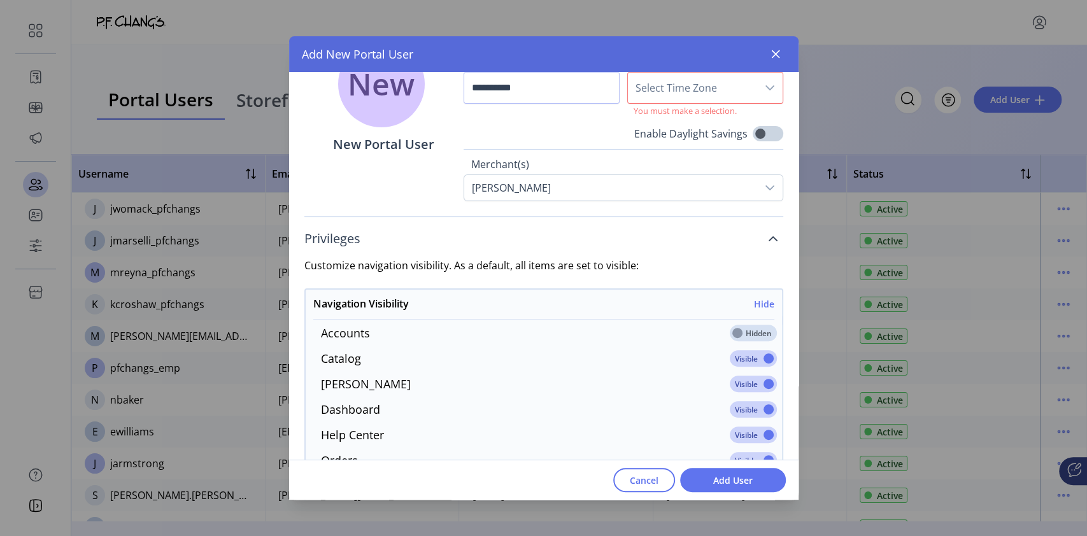
scroll to position [74, 0]
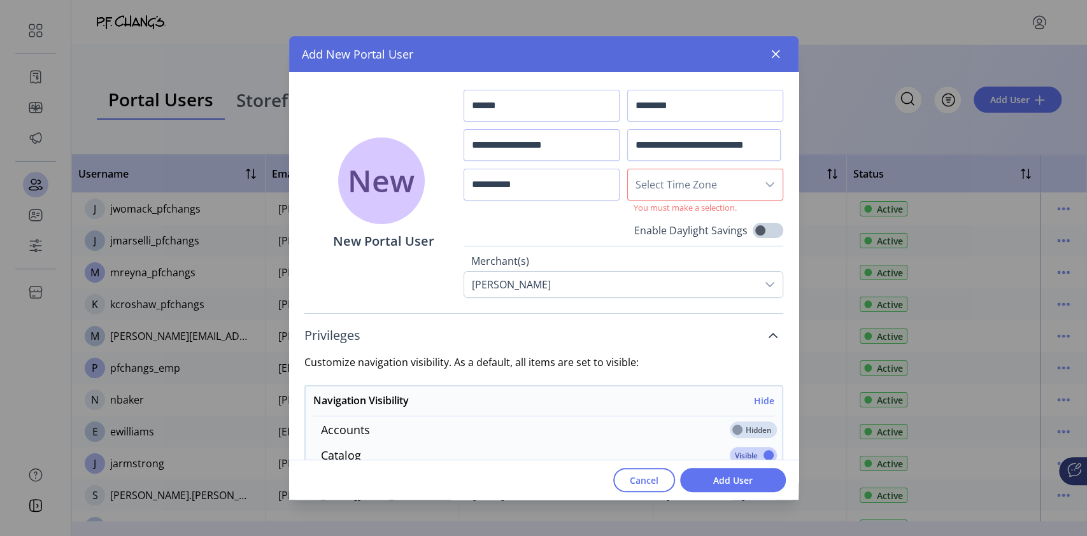
click at [765, 186] on icon "dropdown trigger" at bounding box center [770, 185] width 10 height 10
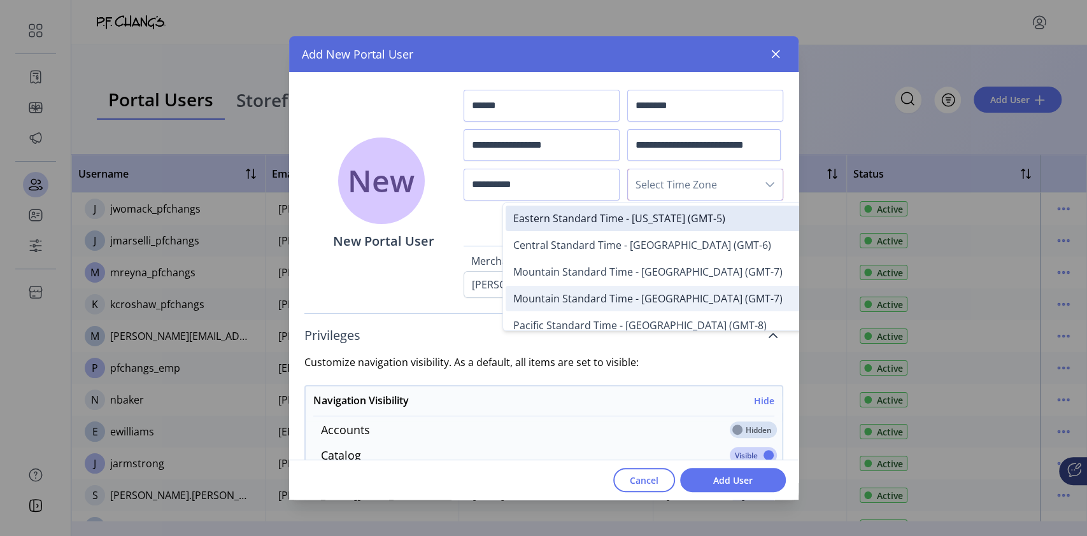
click at [654, 302] on span "Mountain Standard Time - Phoenix (GMT-7)" at bounding box center [647, 299] width 269 height 14
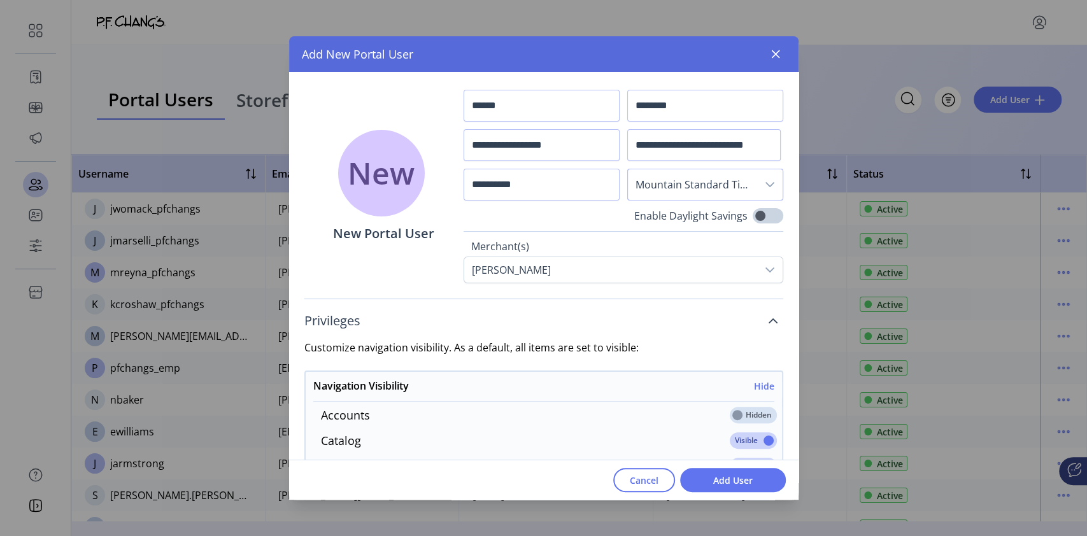
click at [765, 181] on icon "dropdown trigger" at bounding box center [770, 185] width 10 height 10
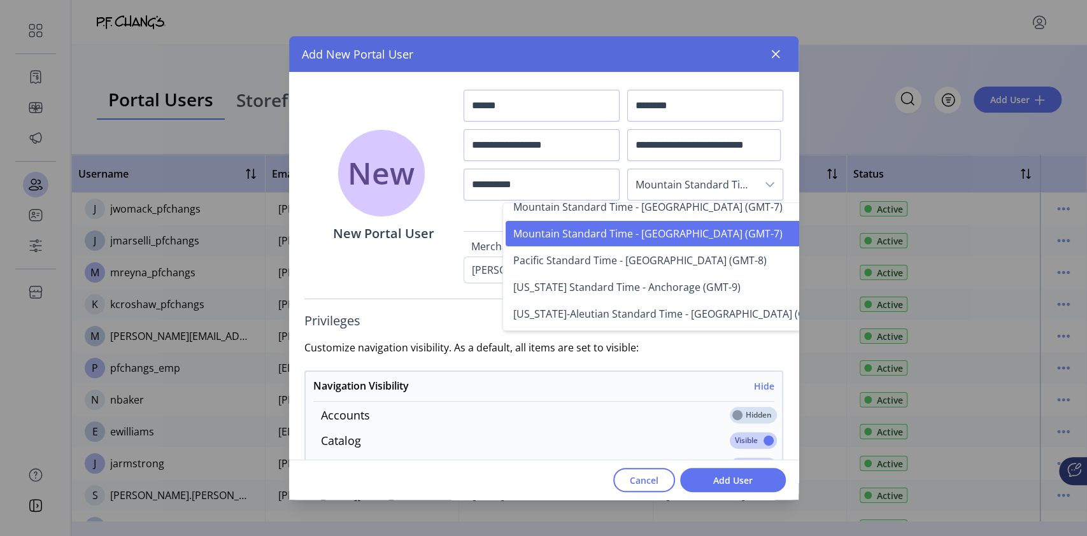
scroll to position [0, 0]
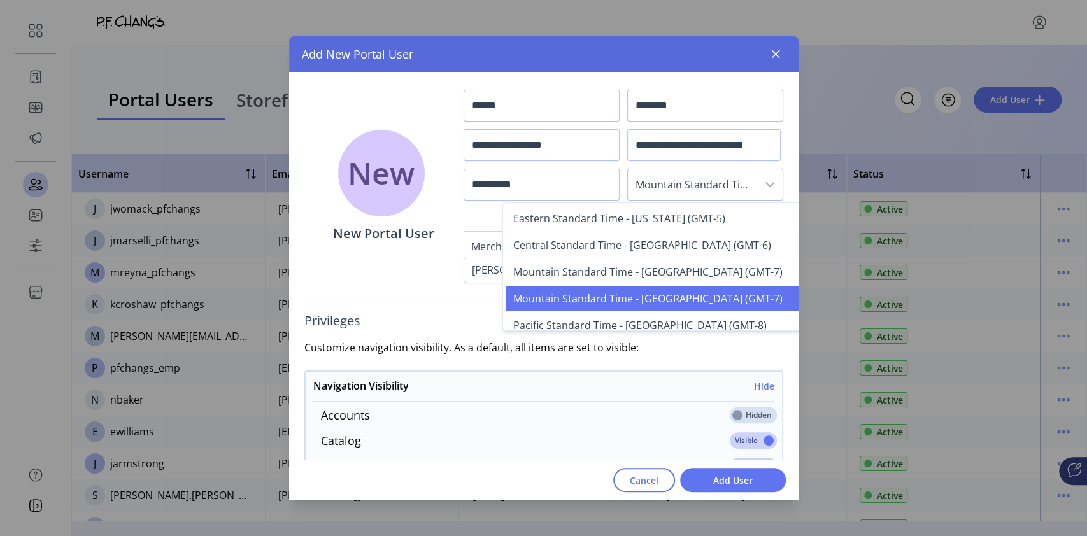
click at [730, 474] on span "Add User" at bounding box center [732, 480] width 73 height 13
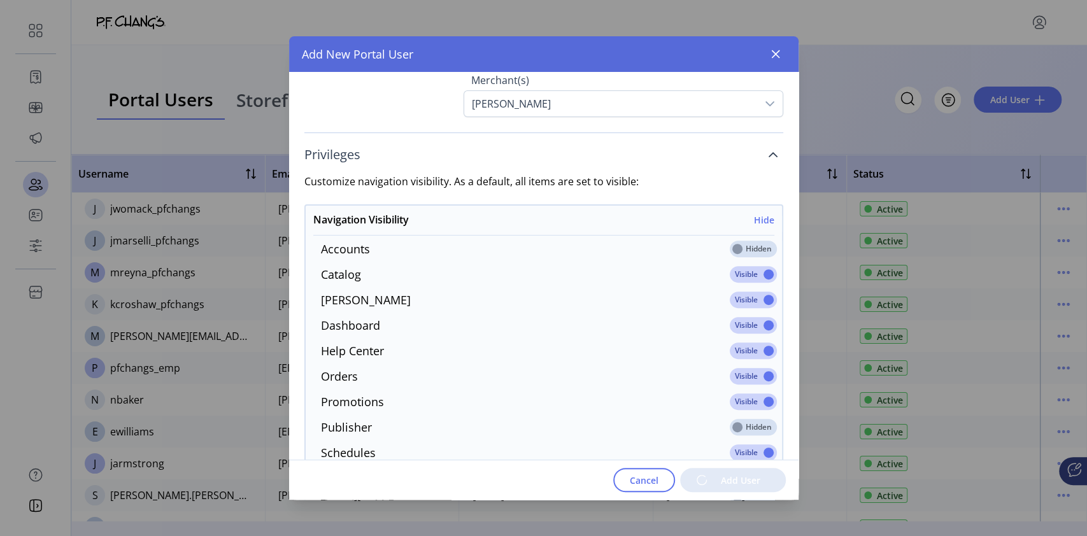
scroll to position [1722, 0]
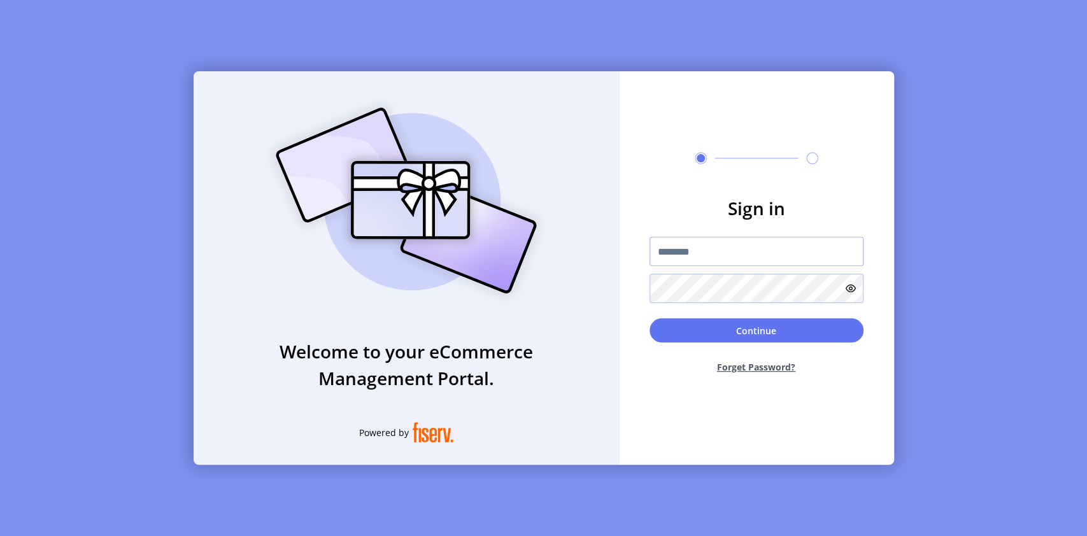
click at [722, 243] on input "text" at bounding box center [756, 251] width 214 height 29
paste input "**********"
type input "**********"
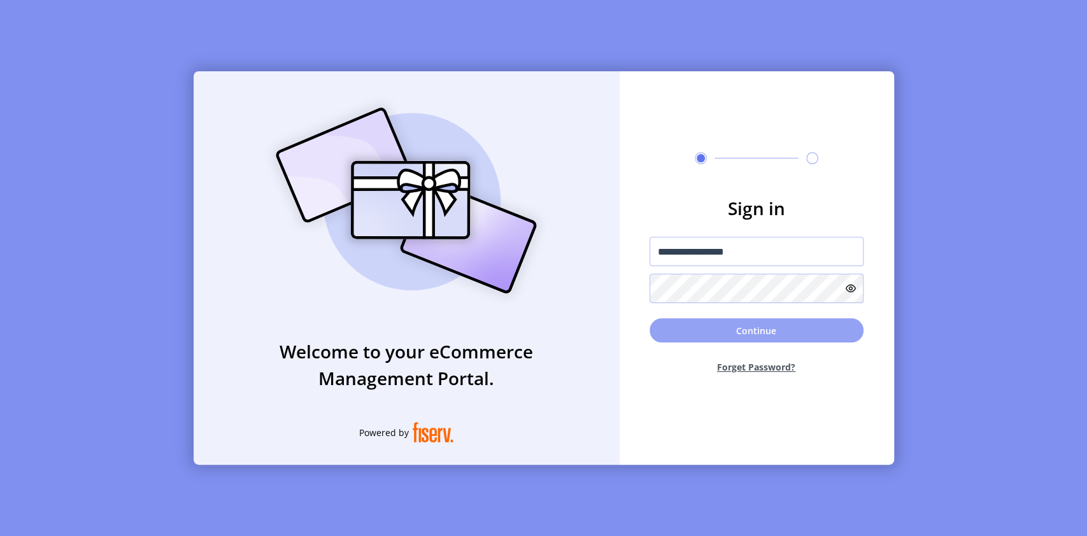
click at [760, 336] on button "Continue" at bounding box center [756, 330] width 214 height 24
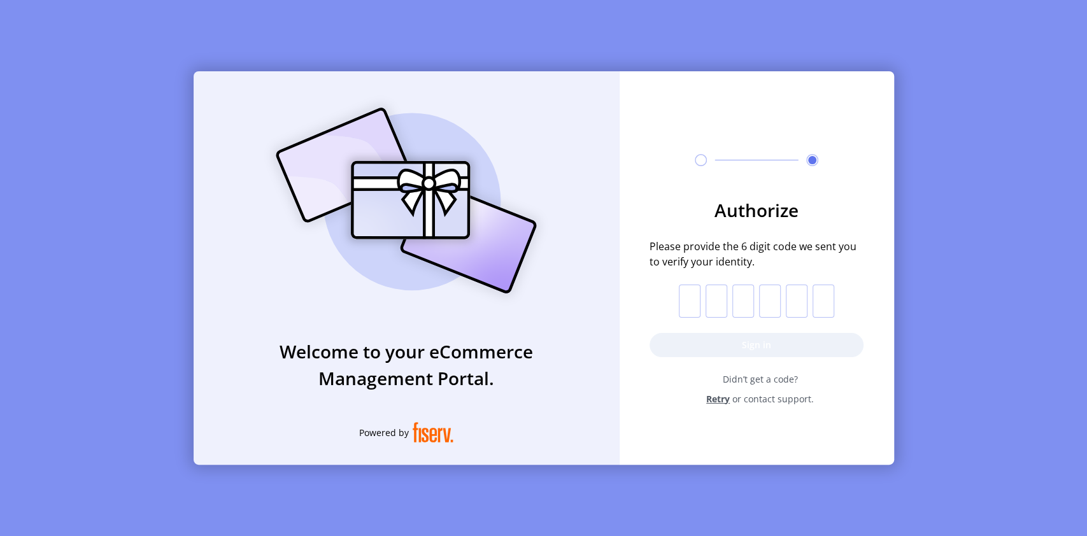
click at [688, 308] on input "text" at bounding box center [690, 301] width 22 height 33
paste input "*"
type input "*"
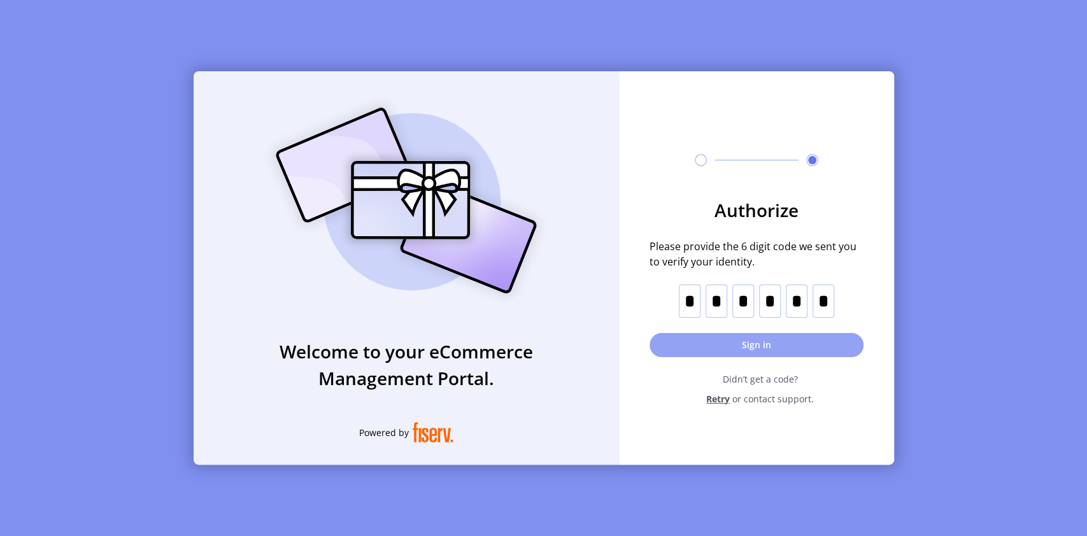
click at [759, 351] on button "Sign in" at bounding box center [756, 345] width 214 height 24
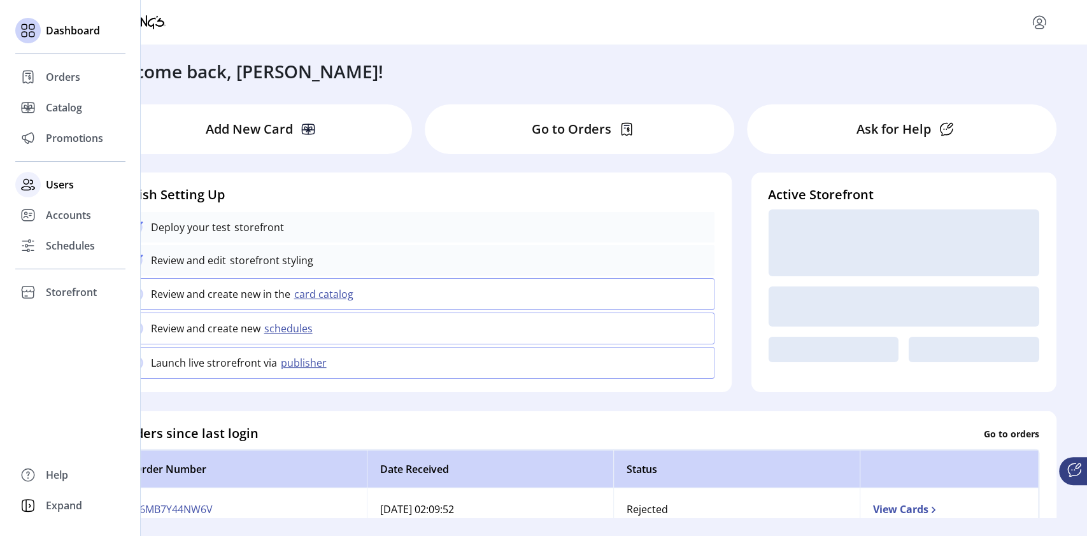
click at [62, 188] on span "Users" at bounding box center [60, 184] width 28 height 15
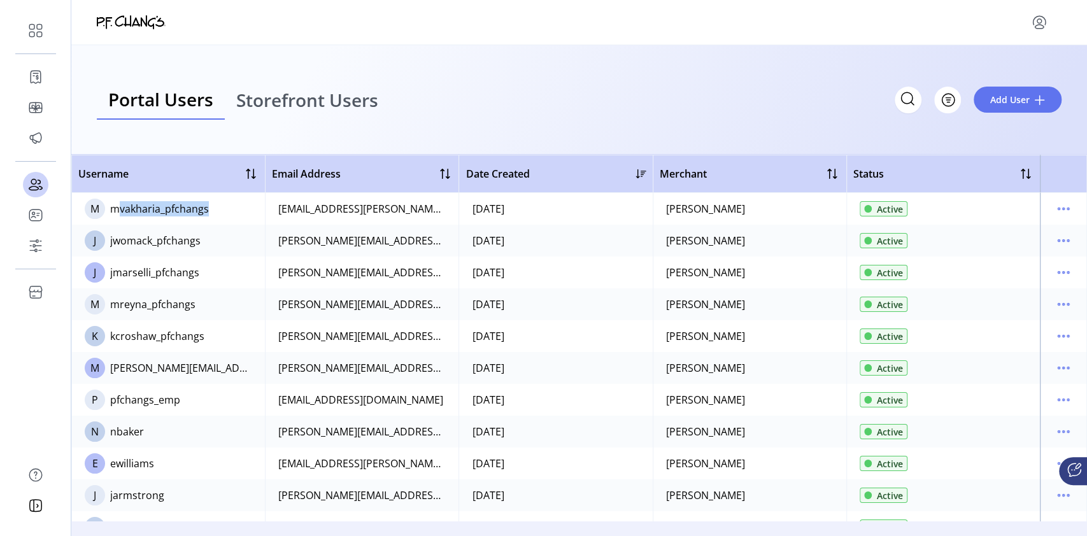
drag, startPoint x: 203, startPoint y: 206, endPoint x: 112, endPoint y: 206, distance: 91.0
click at [112, 206] on div "mvakharia_pfchangs" at bounding box center [159, 208] width 99 height 15
